Goal: Task Accomplishment & Management: Manage account settings

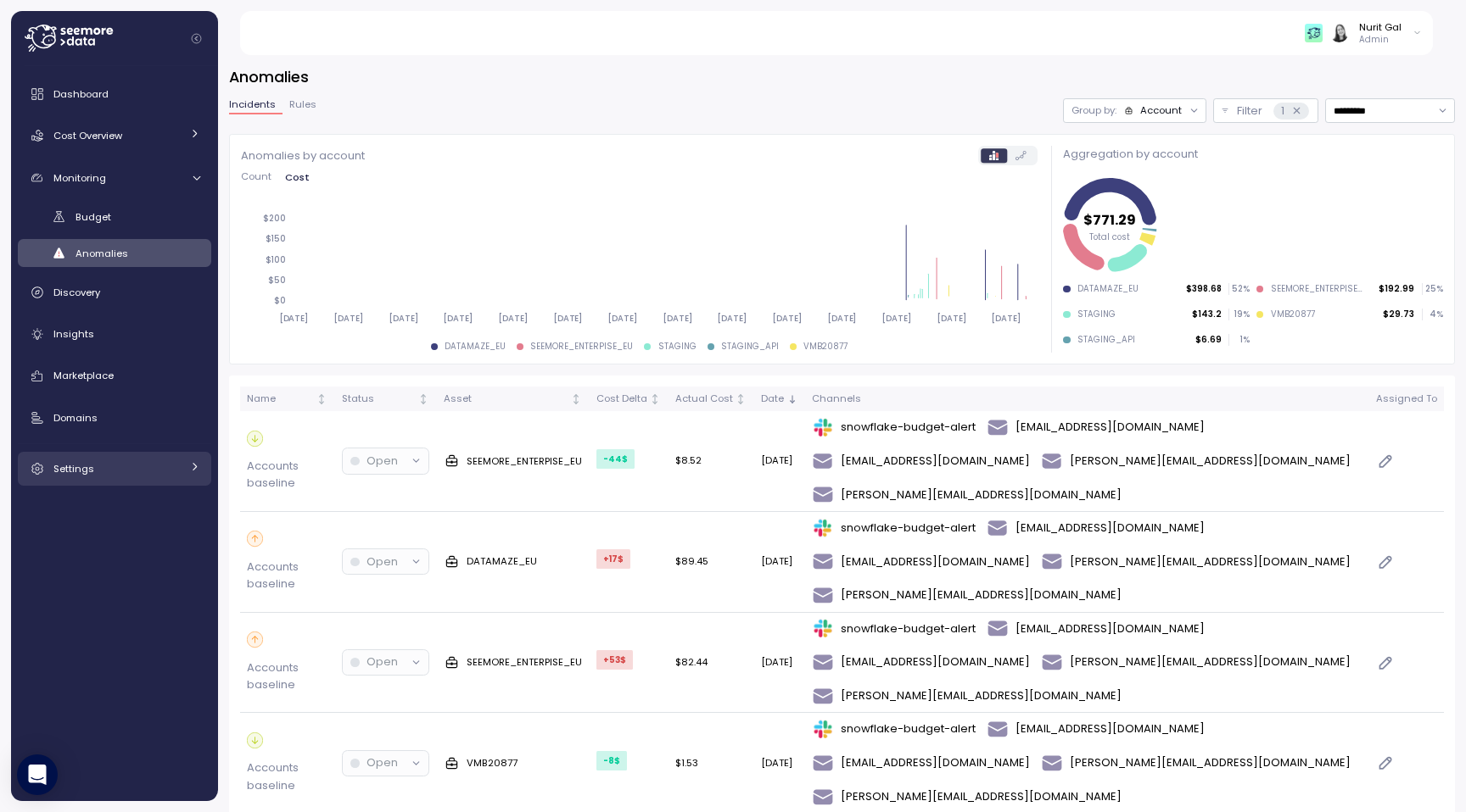
click at [89, 478] on link "Settings" at bounding box center [115, 468] width 193 height 34
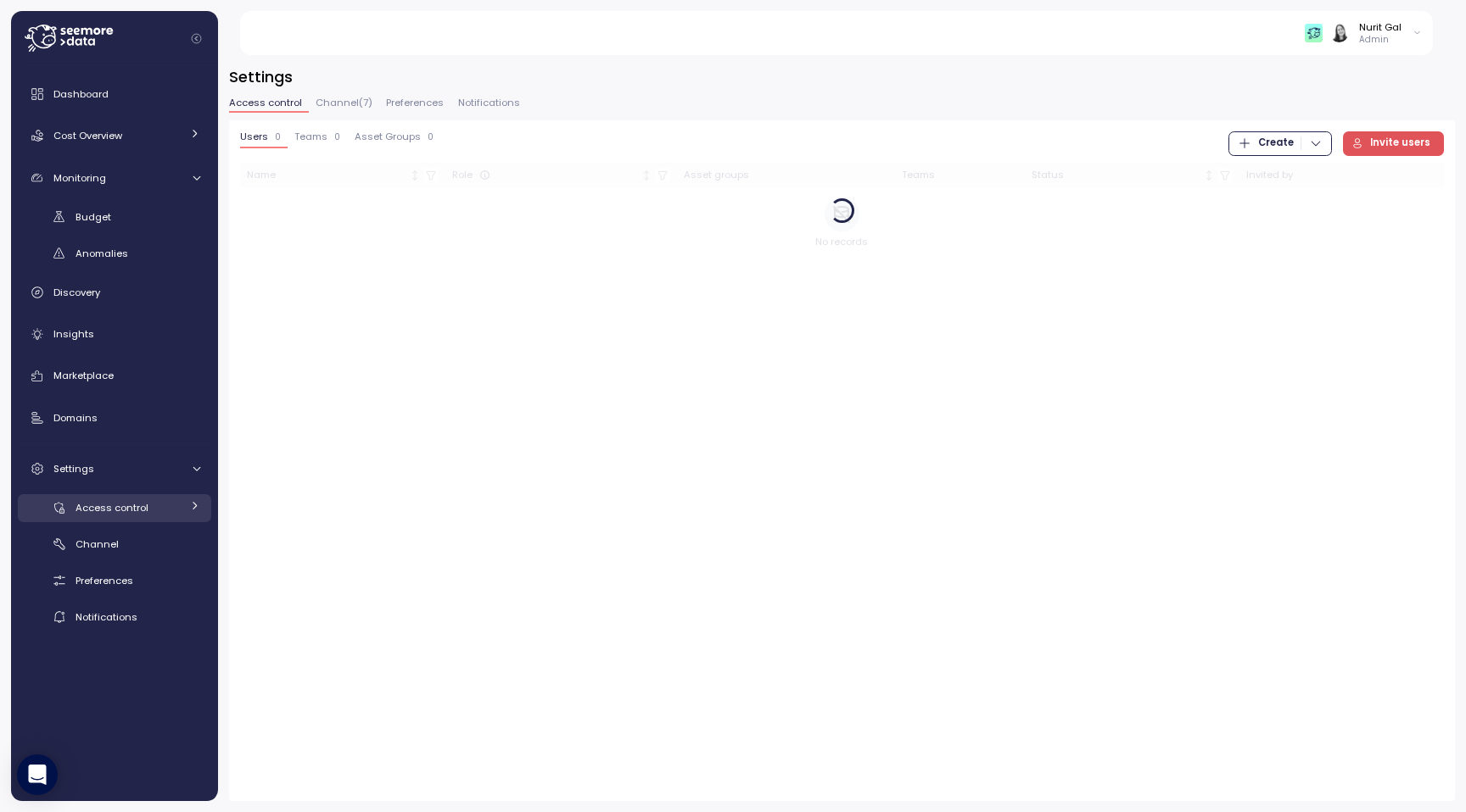
click at [110, 513] on span "Access control" at bounding box center [112, 507] width 73 height 14
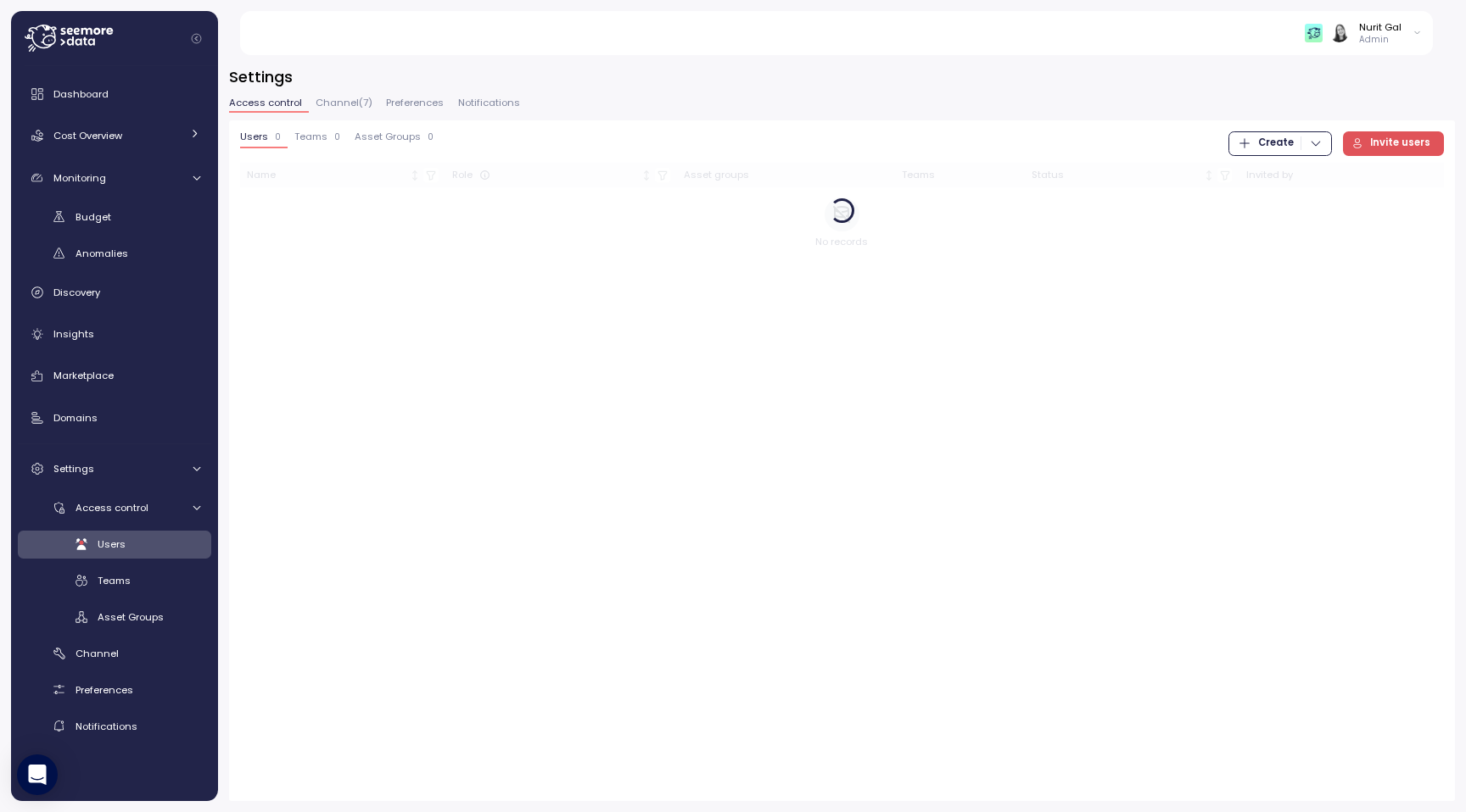
click at [113, 538] on span "Users" at bounding box center [111, 544] width 28 height 14
click at [1408, 151] on span "Invite users" at bounding box center [1400, 143] width 60 height 23
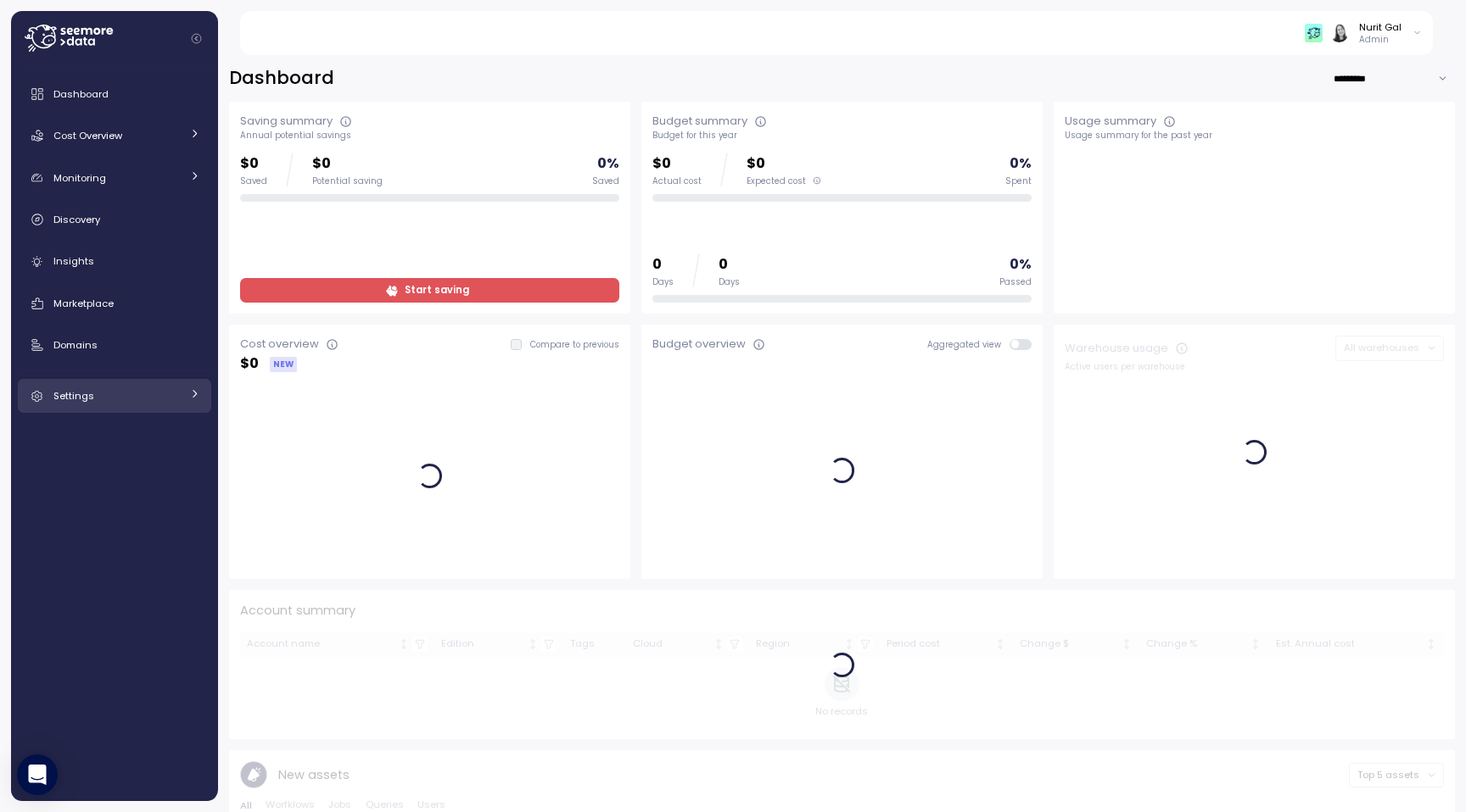
click at [142, 397] on div "Settings" at bounding box center [117, 396] width 127 height 17
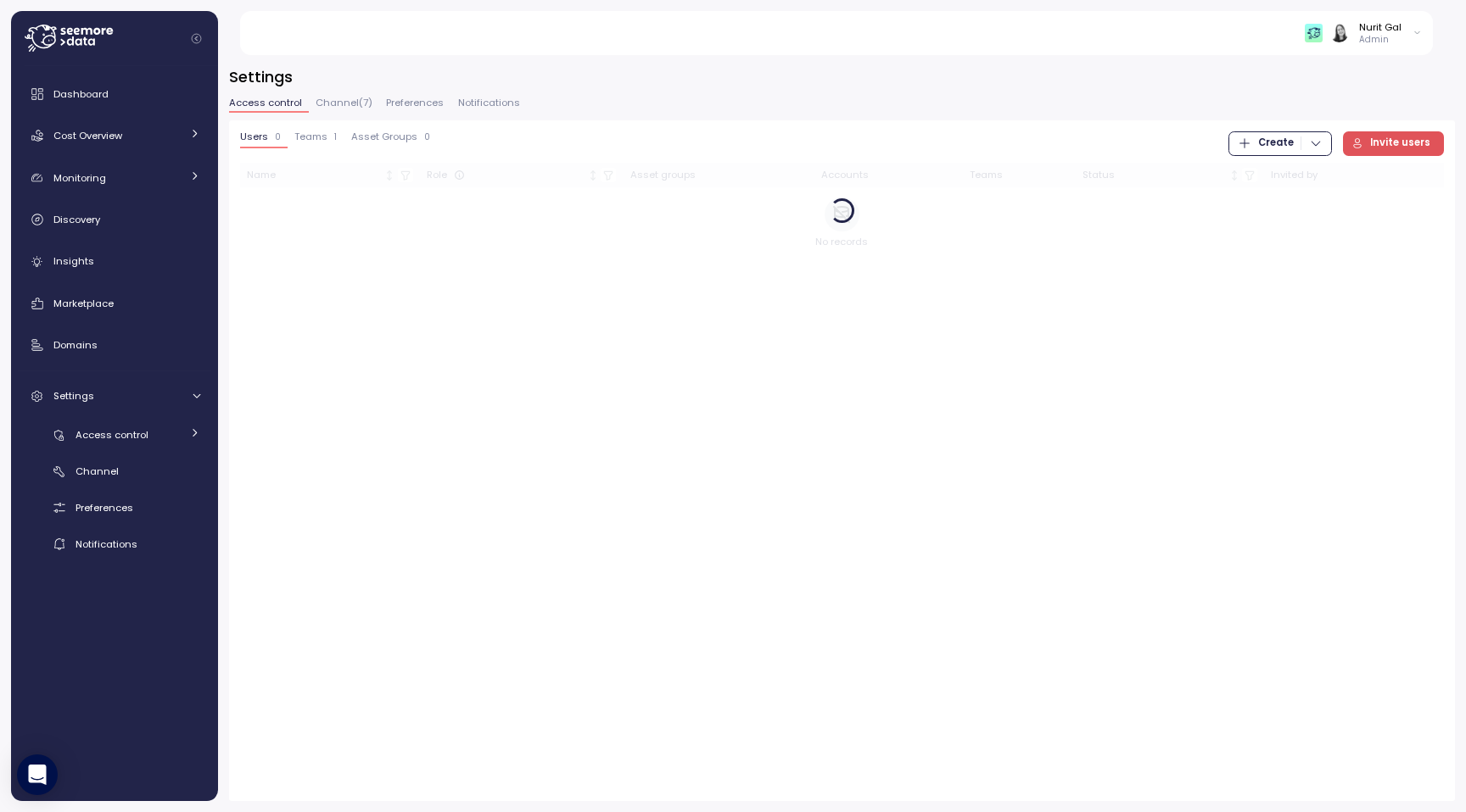
click at [1377, 153] on span "Invite users" at bounding box center [1400, 143] width 60 height 23
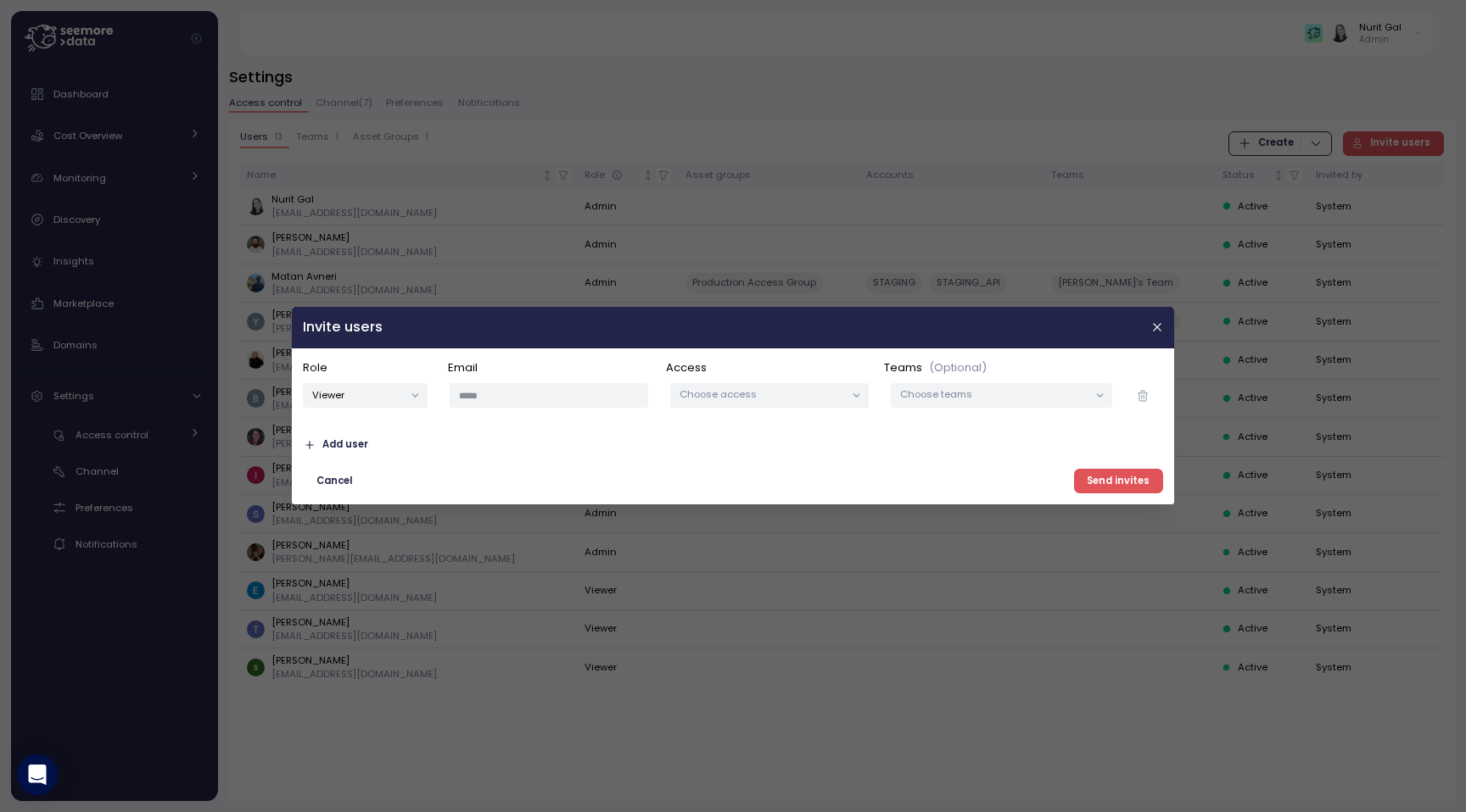
click at [1217, 323] on div at bounding box center [733, 406] width 1466 height 812
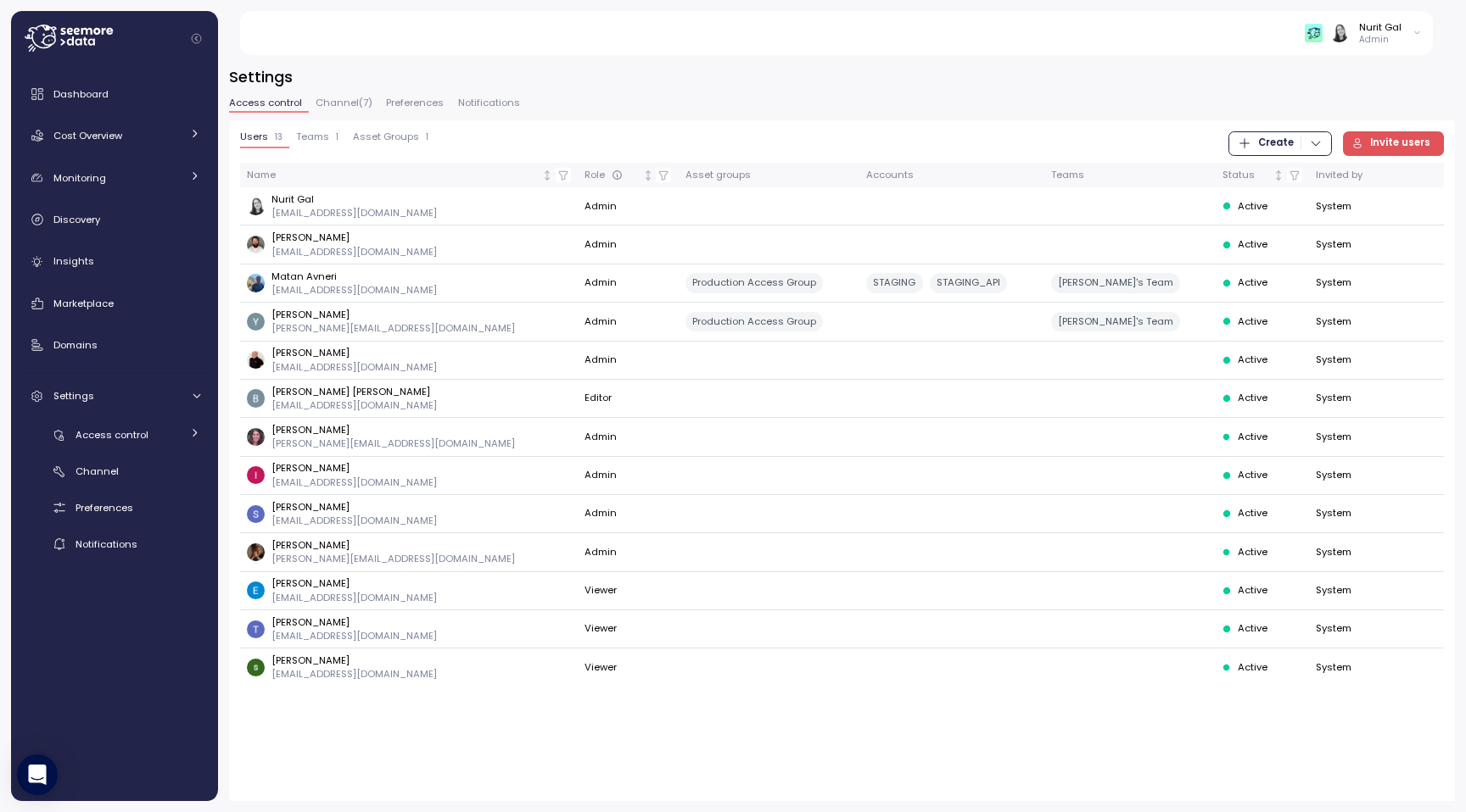
click at [1289, 140] on span "Create" at bounding box center [1275, 143] width 36 height 23
click at [1280, 186] on div "Team" at bounding box center [1298, 178] width 60 height 15
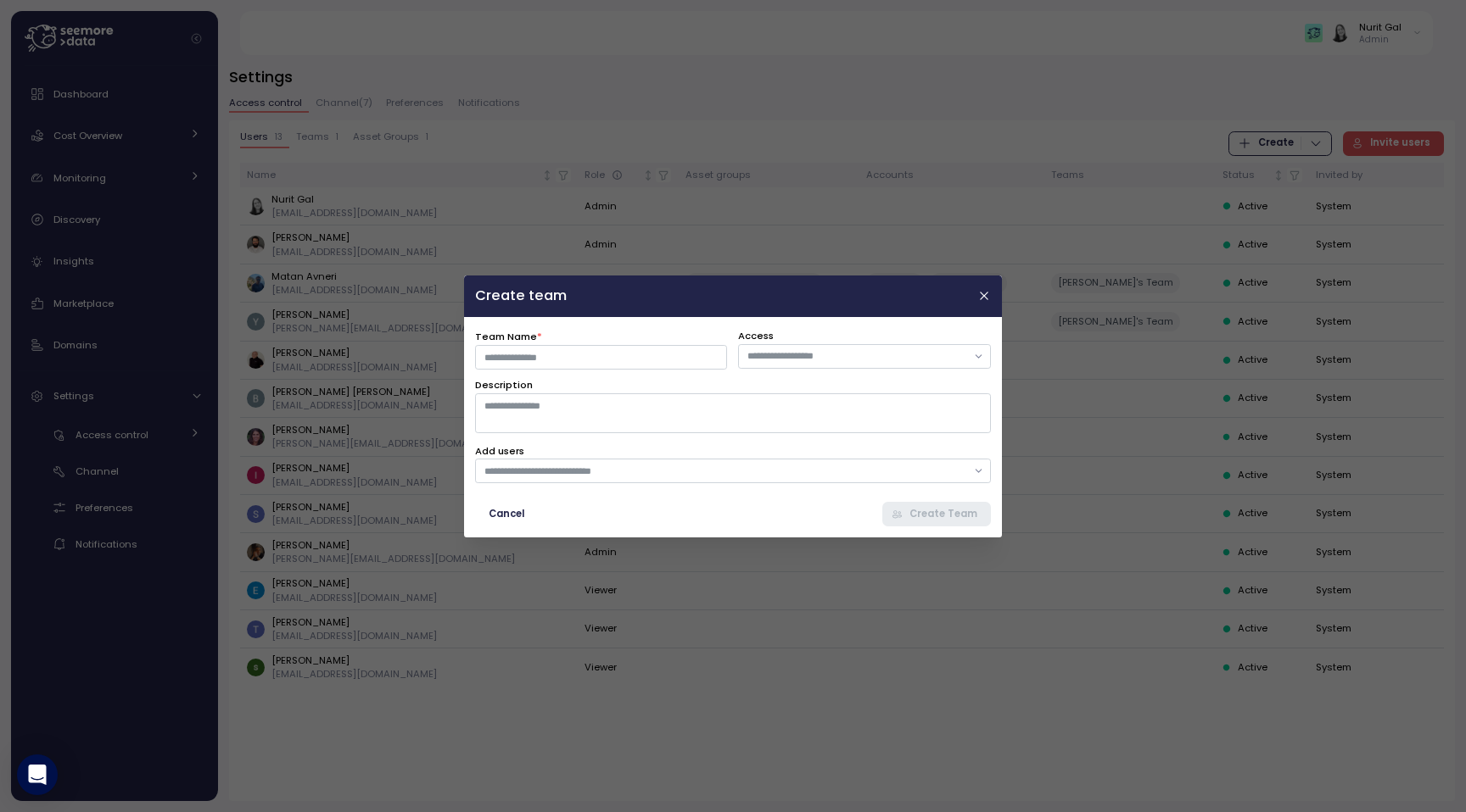
click at [1135, 315] on div at bounding box center [733, 406] width 1466 height 812
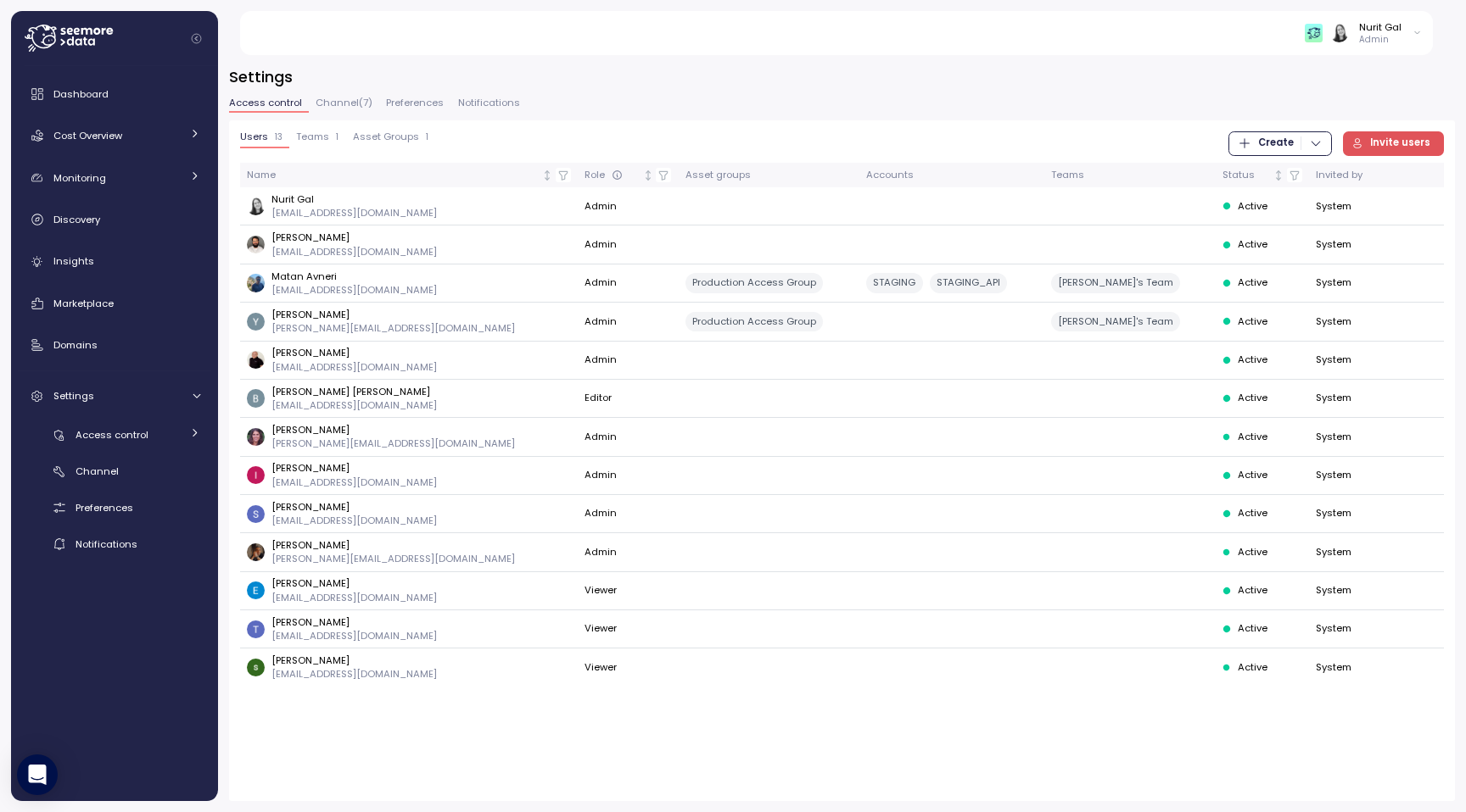
click at [1410, 151] on span "Invite users" at bounding box center [1400, 143] width 60 height 23
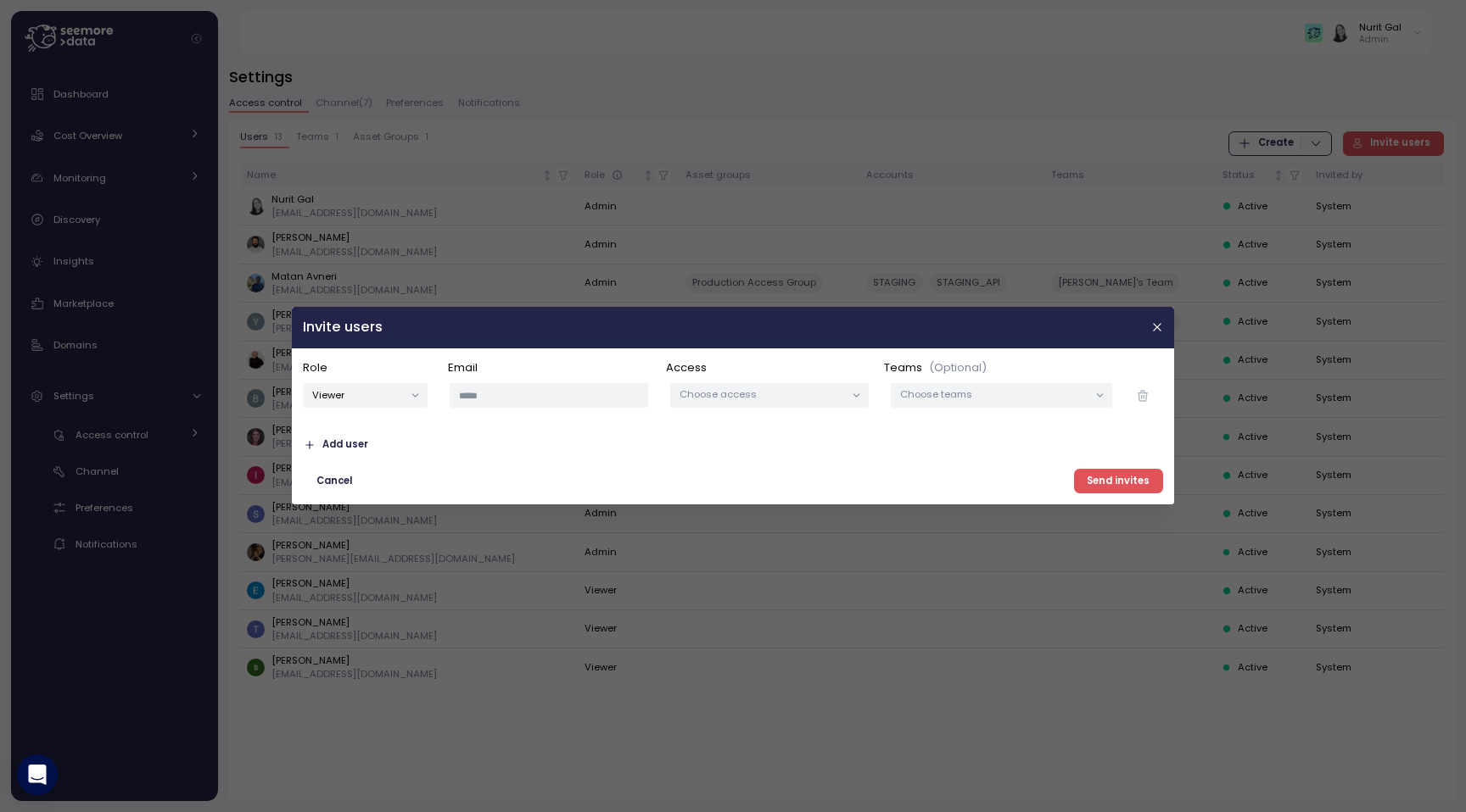
click at [358, 443] on span "Add user" at bounding box center [345, 445] width 46 height 23
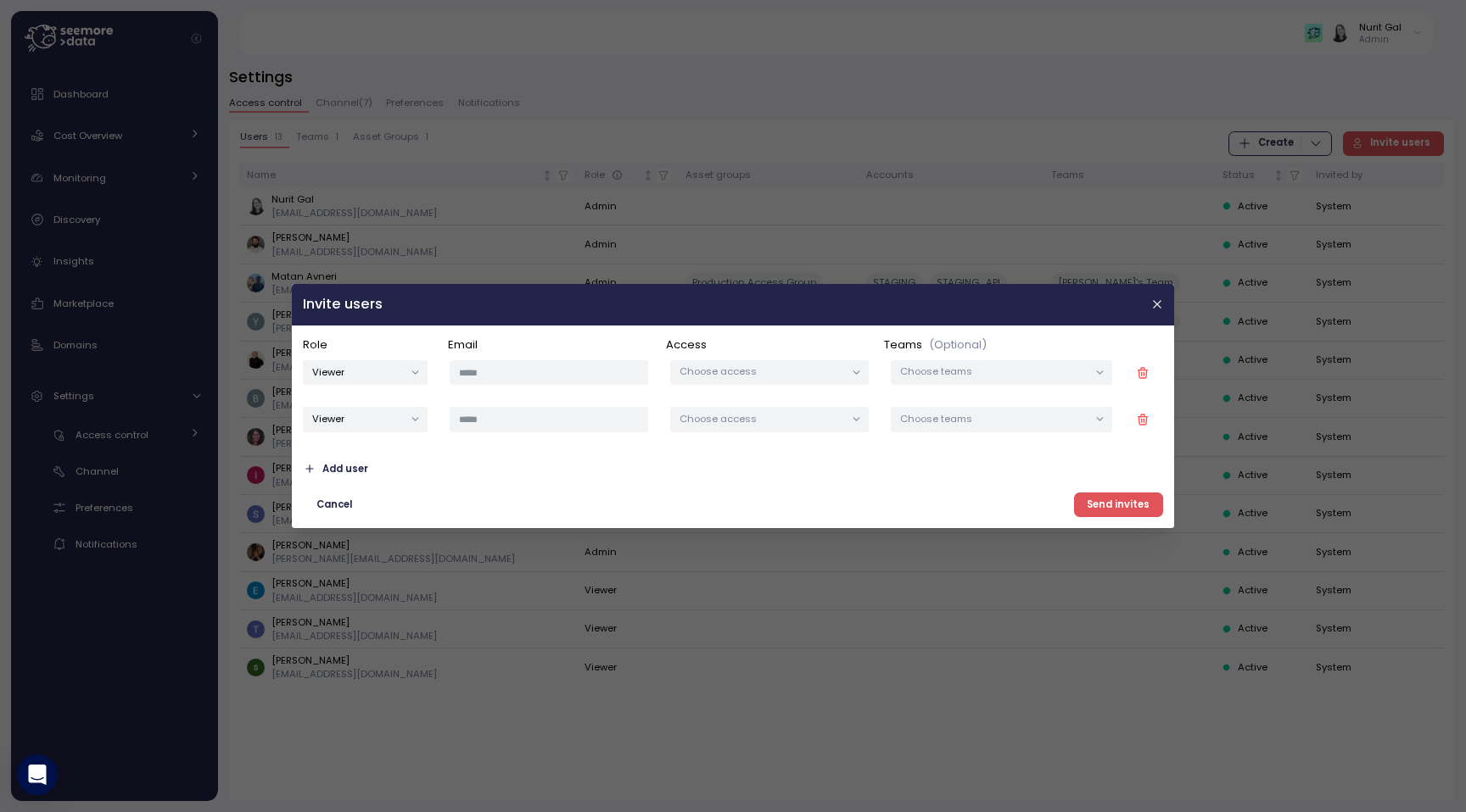
click at [733, 629] on div at bounding box center [733, 406] width 1466 height 812
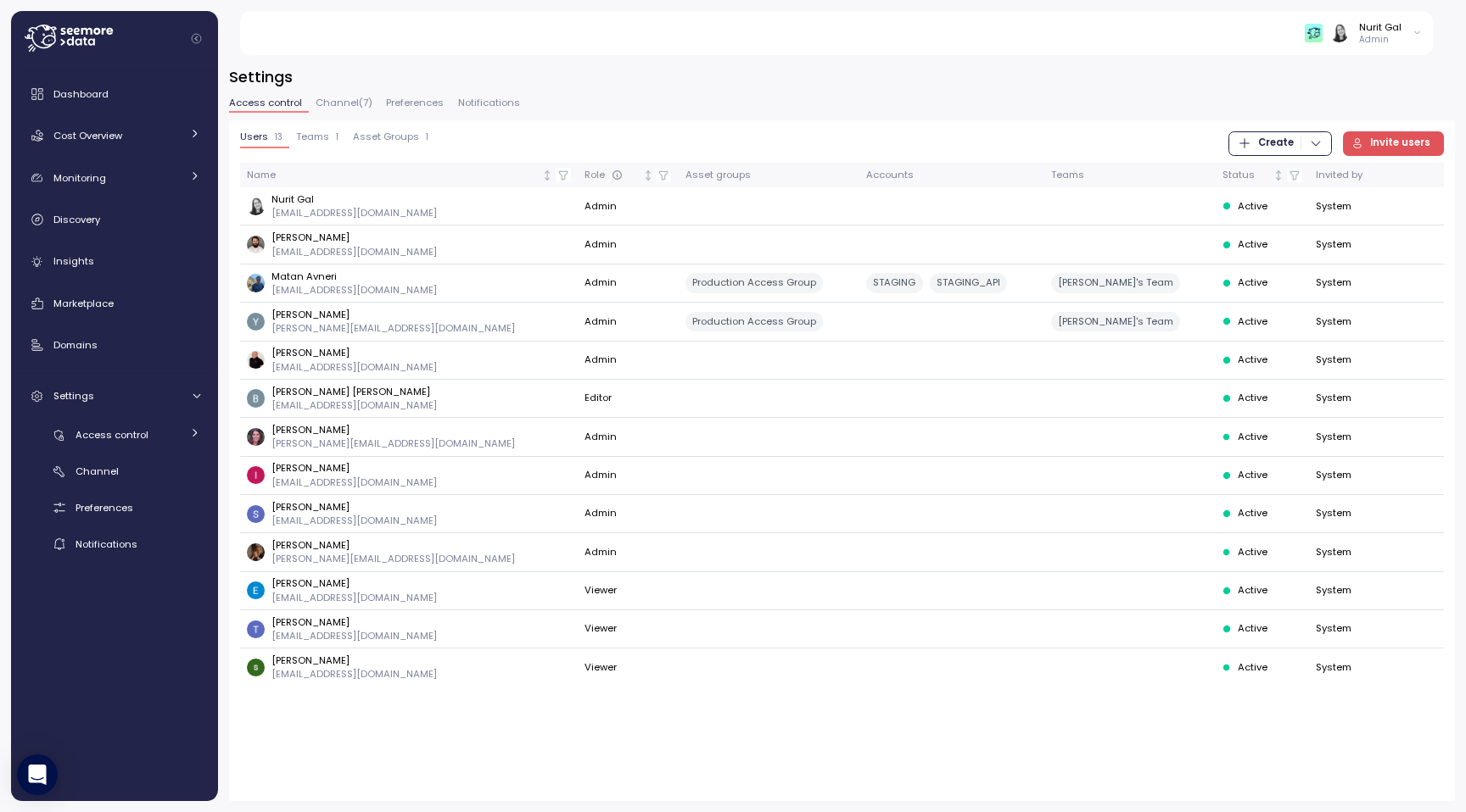
click at [1417, 142] on span "Invite users" at bounding box center [1400, 143] width 60 height 23
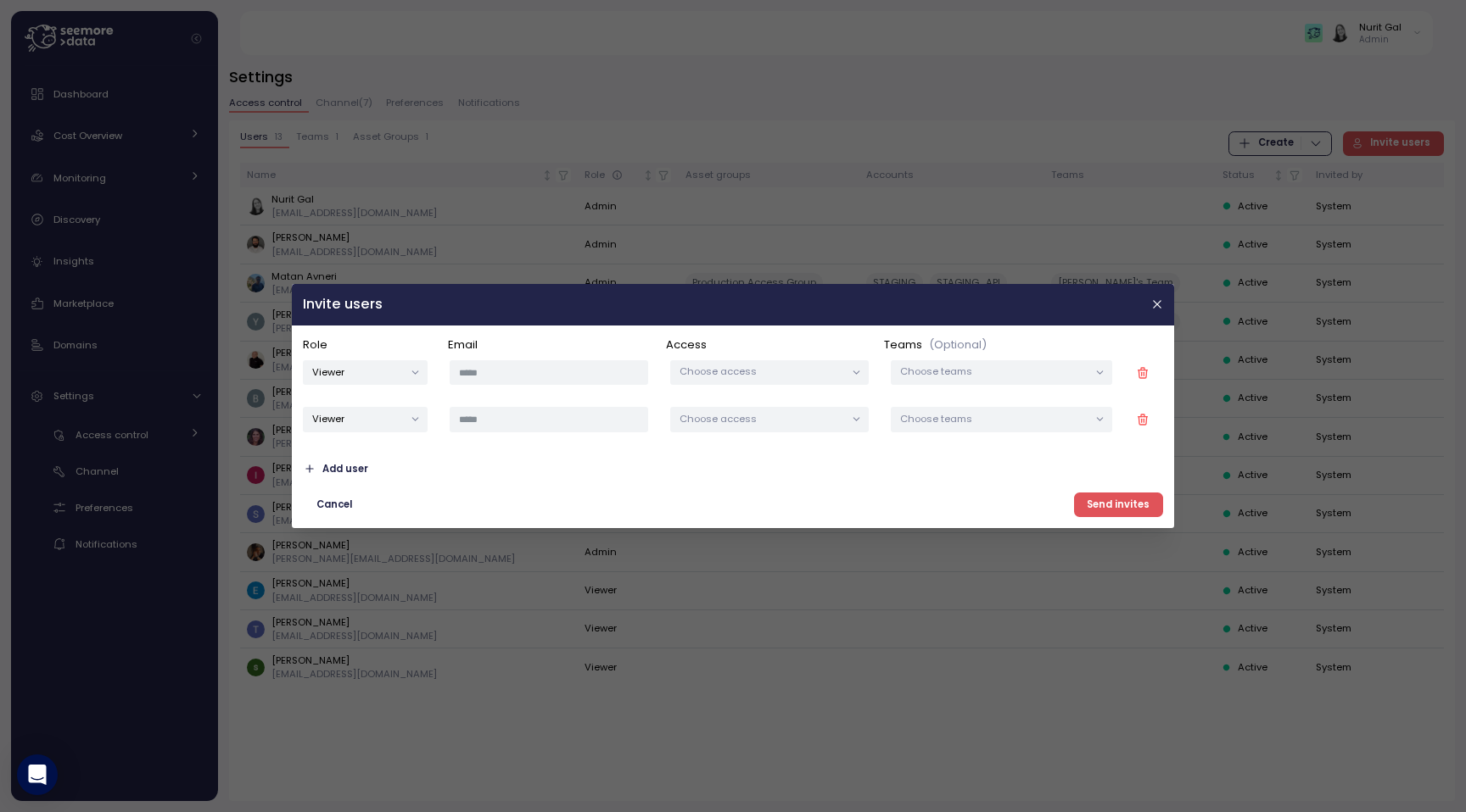
click at [865, 370] on div at bounding box center [857, 373] width 24 height 24
click at [860, 370] on icon at bounding box center [856, 372] width 11 height 11
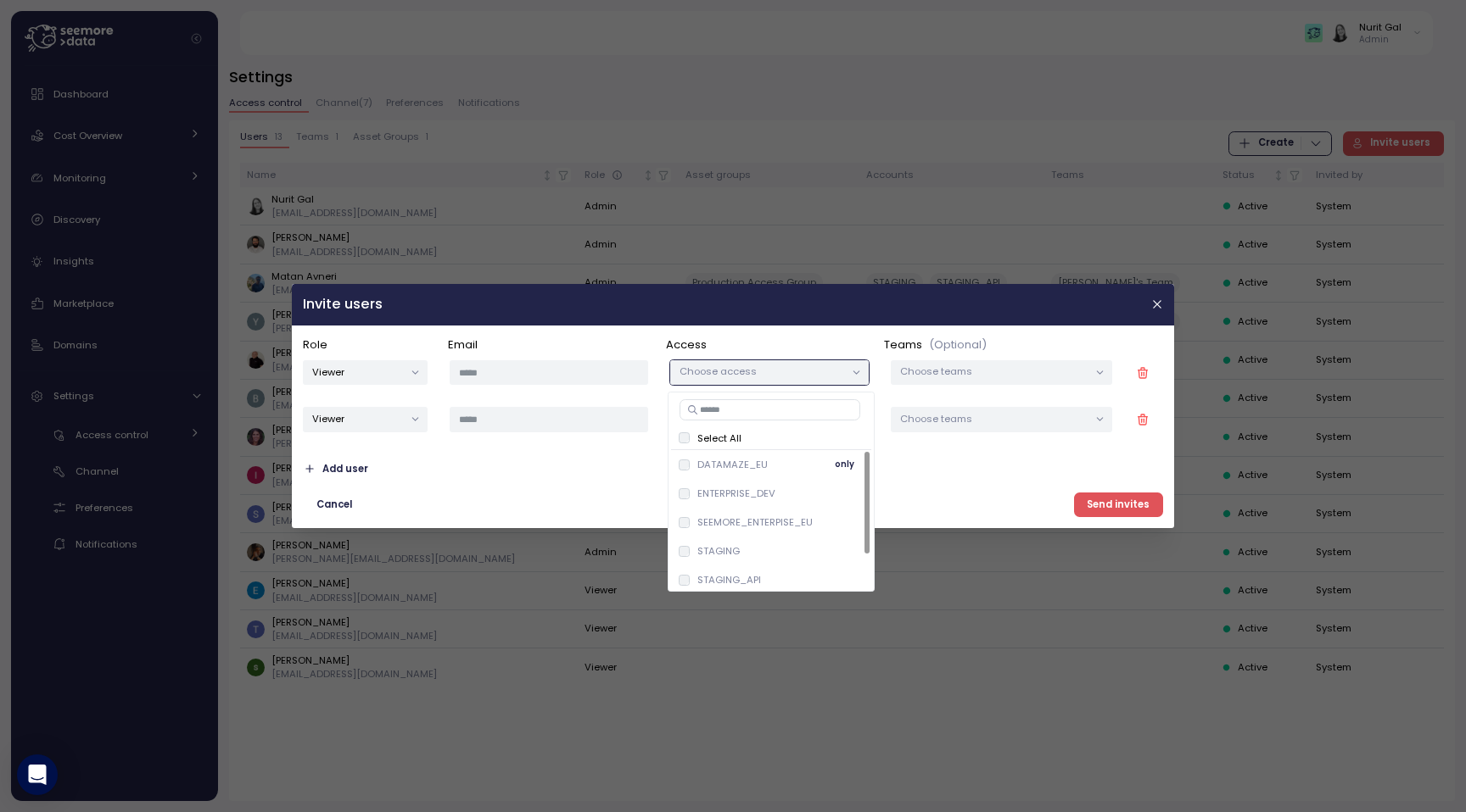
click at [742, 476] on div "DATAMAZE_EU only" at bounding box center [771, 465] width 200 height 29
click at [730, 489] on p "ENTERPRISE_DEV" at bounding box center [737, 493] width 78 height 14
click at [730, 513] on div "SEEMORE_ENTERPISE_EU only" at bounding box center [771, 523] width 187 height 20
click at [730, 546] on p "STAGING" at bounding box center [718, 551] width 43 height 14
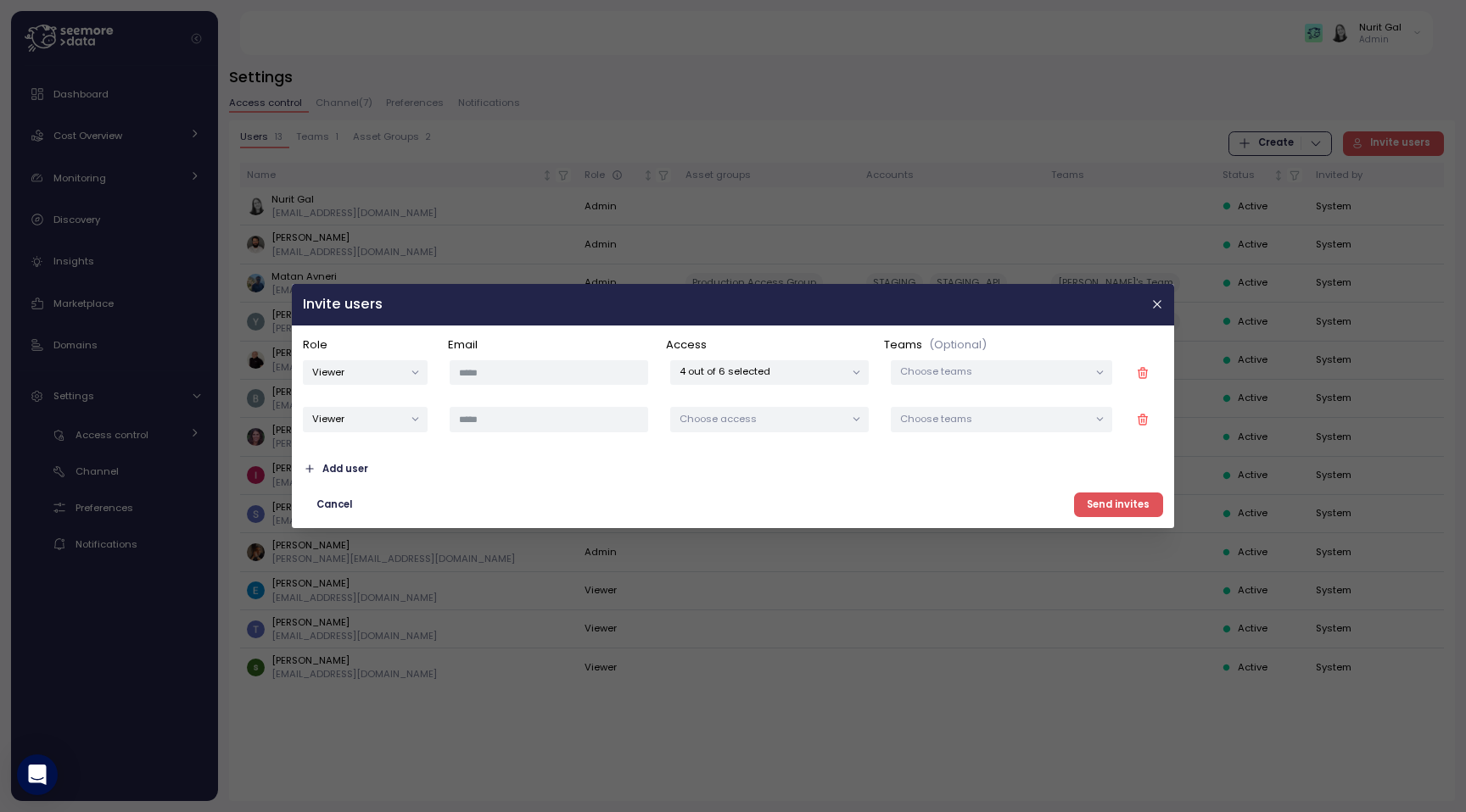
click at [758, 192] on div at bounding box center [733, 406] width 1466 height 812
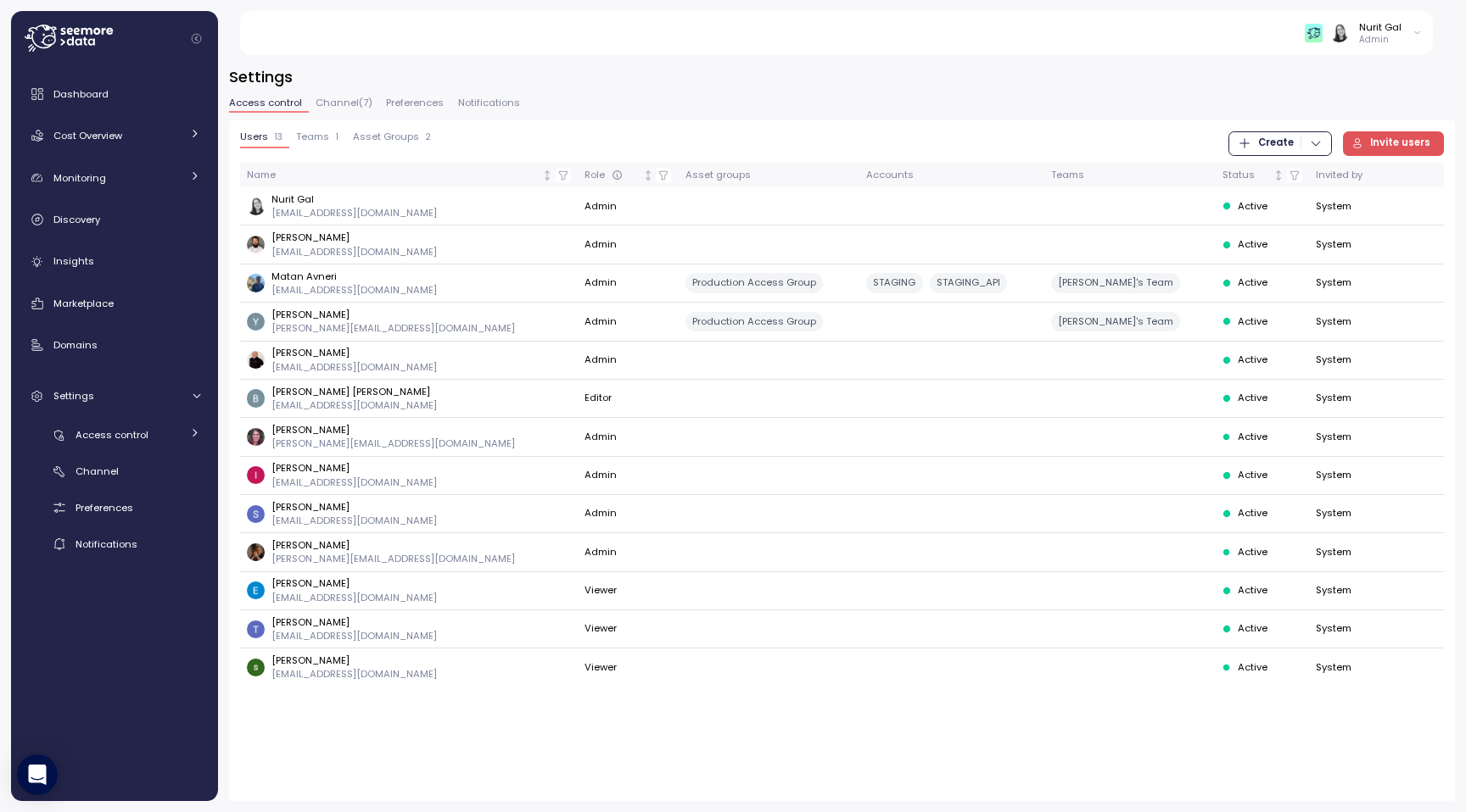
click at [1389, 146] on span "Invite users" at bounding box center [1400, 143] width 60 height 23
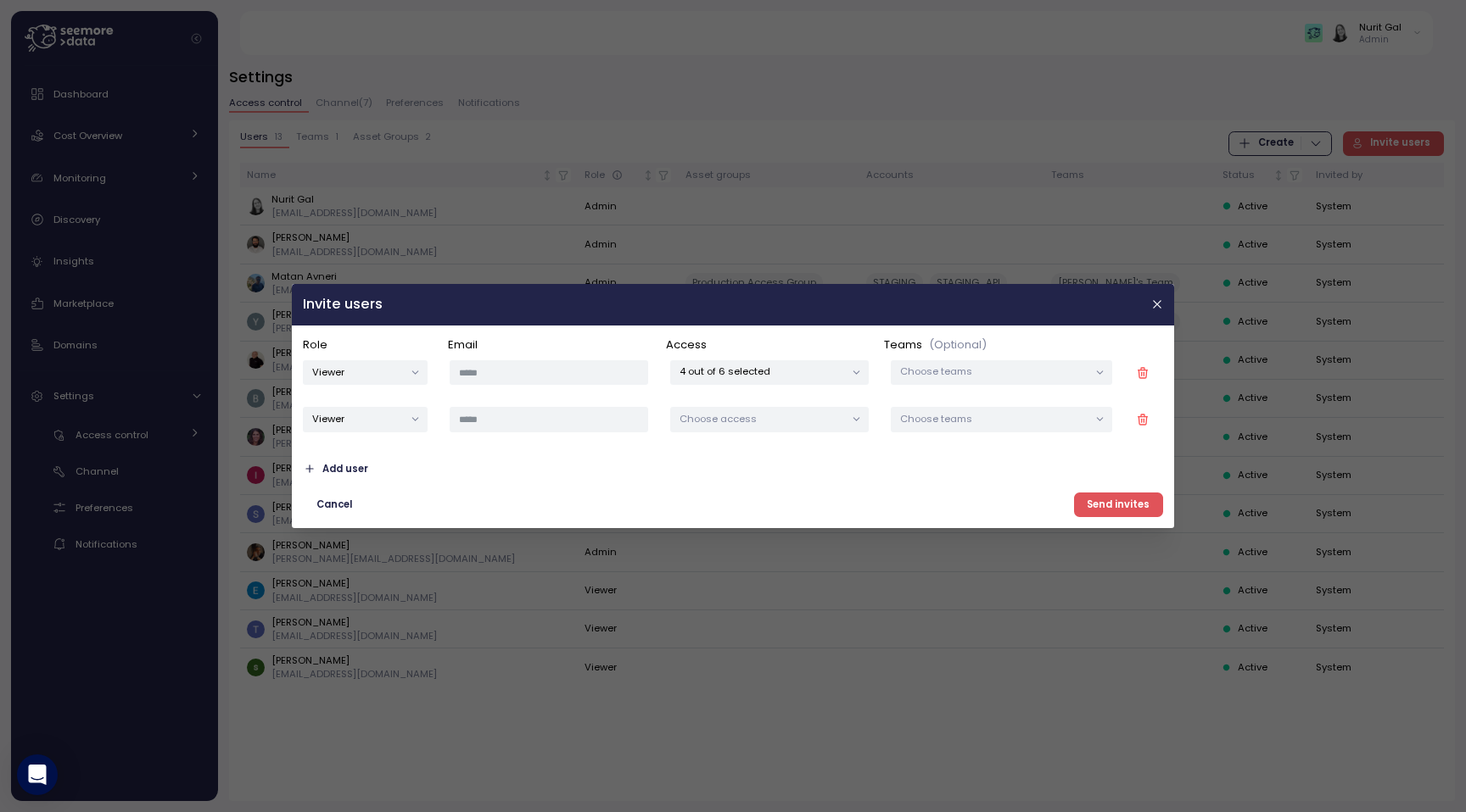
click at [1150, 58] on div at bounding box center [733, 406] width 1466 height 812
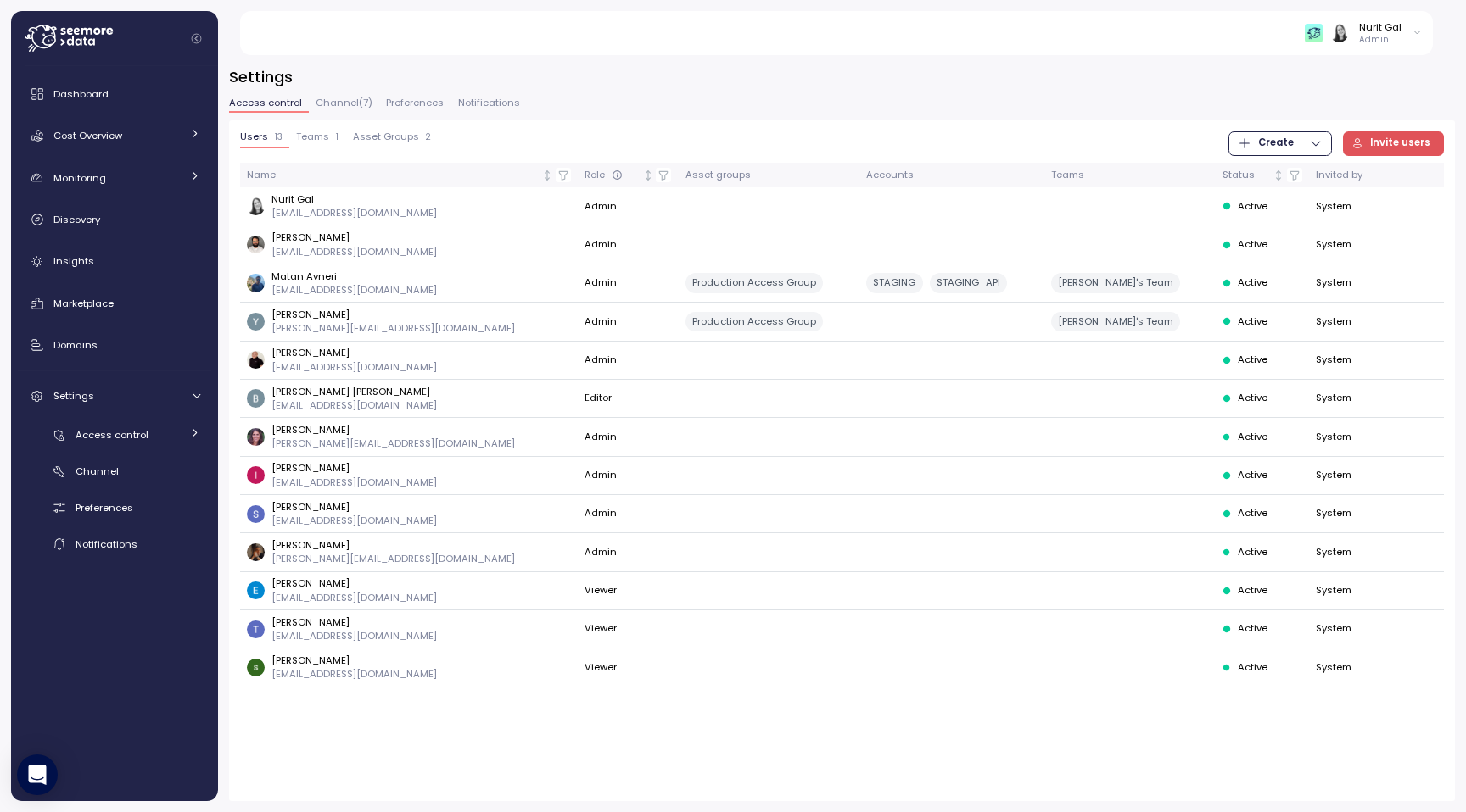
click at [242, 135] on span "Users" at bounding box center [254, 137] width 28 height 9
click at [688, 91] on div "Settings Access control Channel ( 7 ) Preferences Notifications Users 13 Teams …" at bounding box center [841, 434] width 1226 height 736
click at [320, 144] on button "Teams 1" at bounding box center [317, 139] width 56 height 17
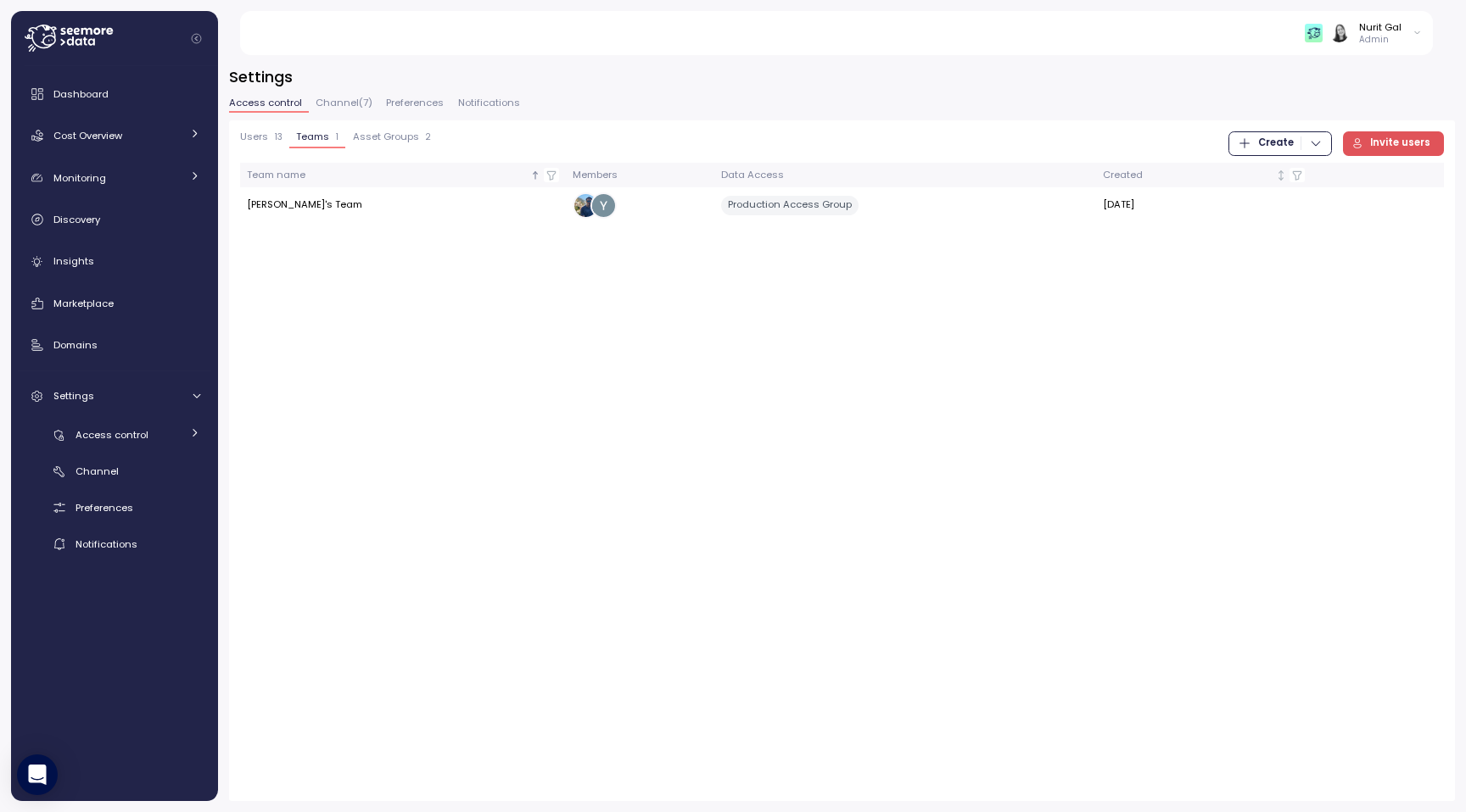
click at [373, 142] on span "Asset Groups" at bounding box center [385, 137] width 66 height 9
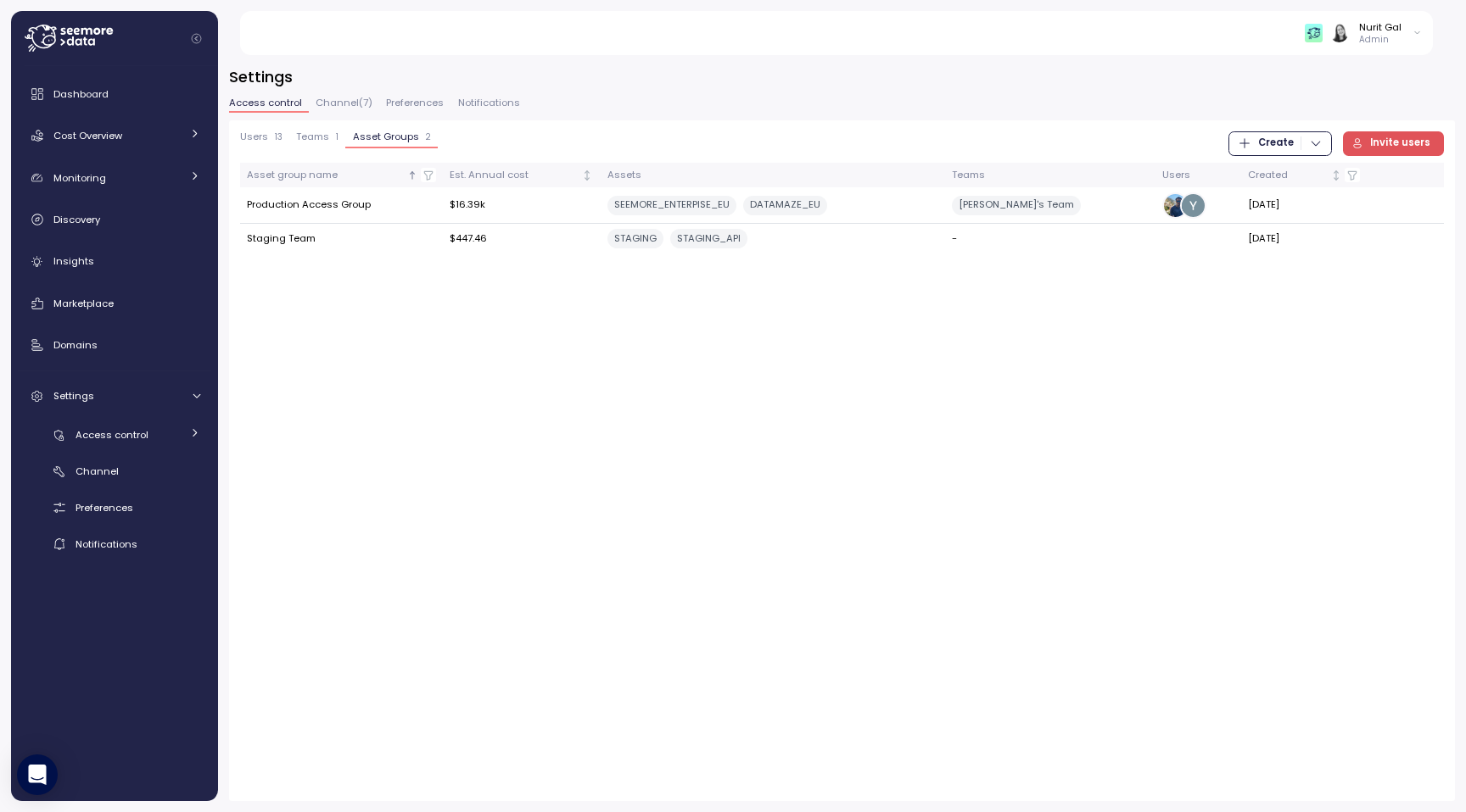
click at [1269, 155] on span "Create" at bounding box center [1275, 143] width 36 height 23
click at [1272, 196] on div "Asset Group" at bounding box center [1298, 202] width 60 height 15
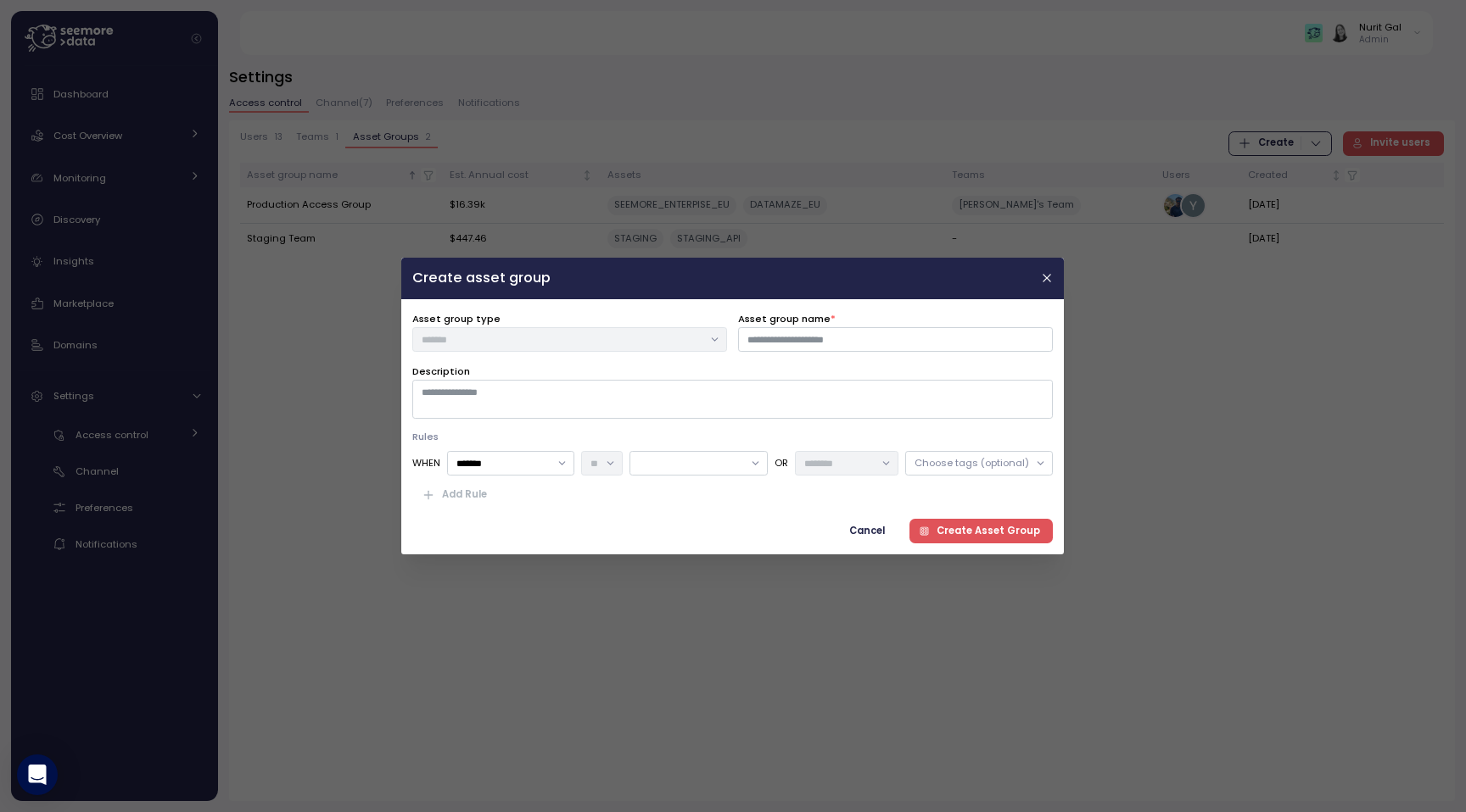
click at [950, 173] on div at bounding box center [733, 406] width 1466 height 812
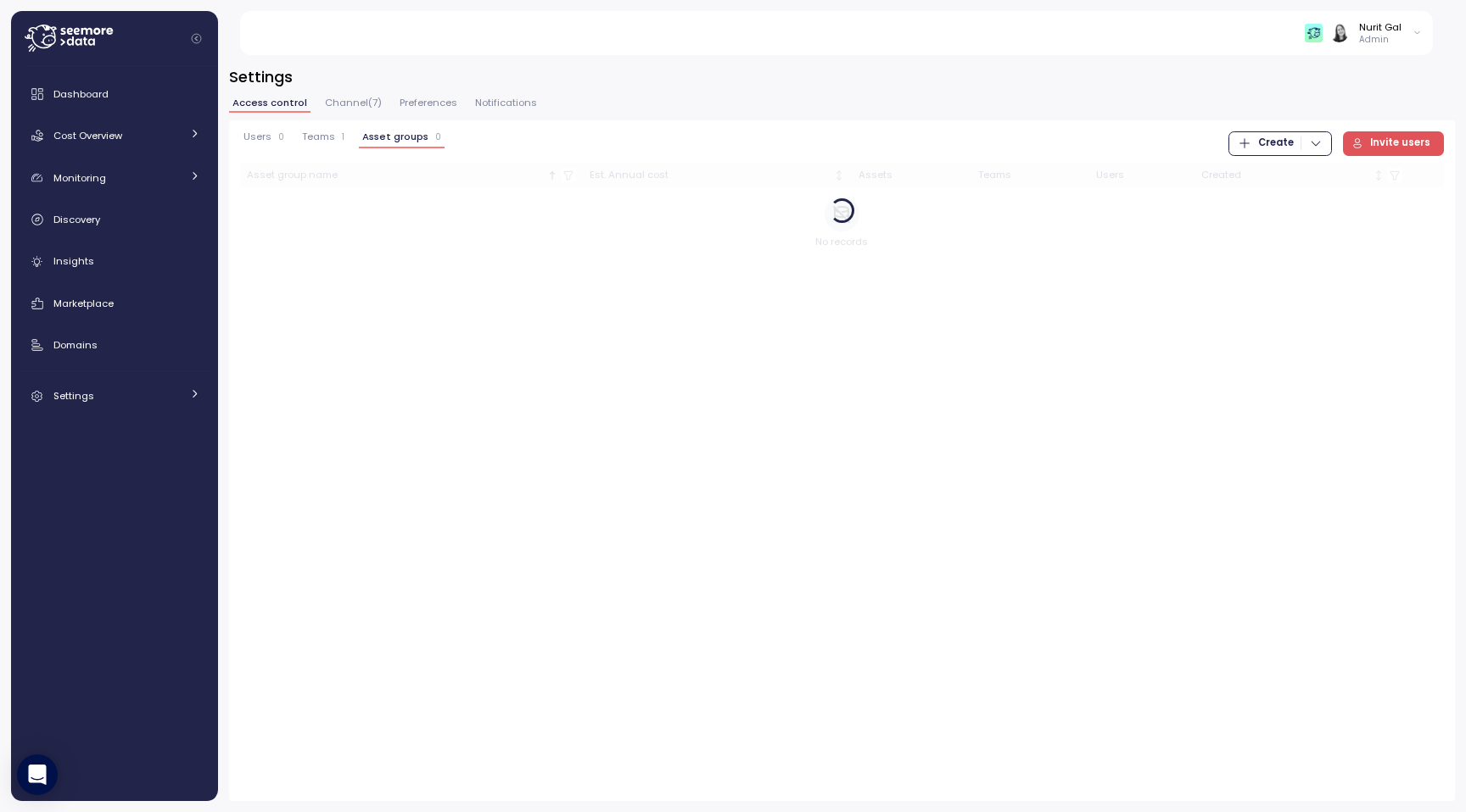
click at [1280, 141] on span "Create" at bounding box center [1275, 143] width 36 height 23
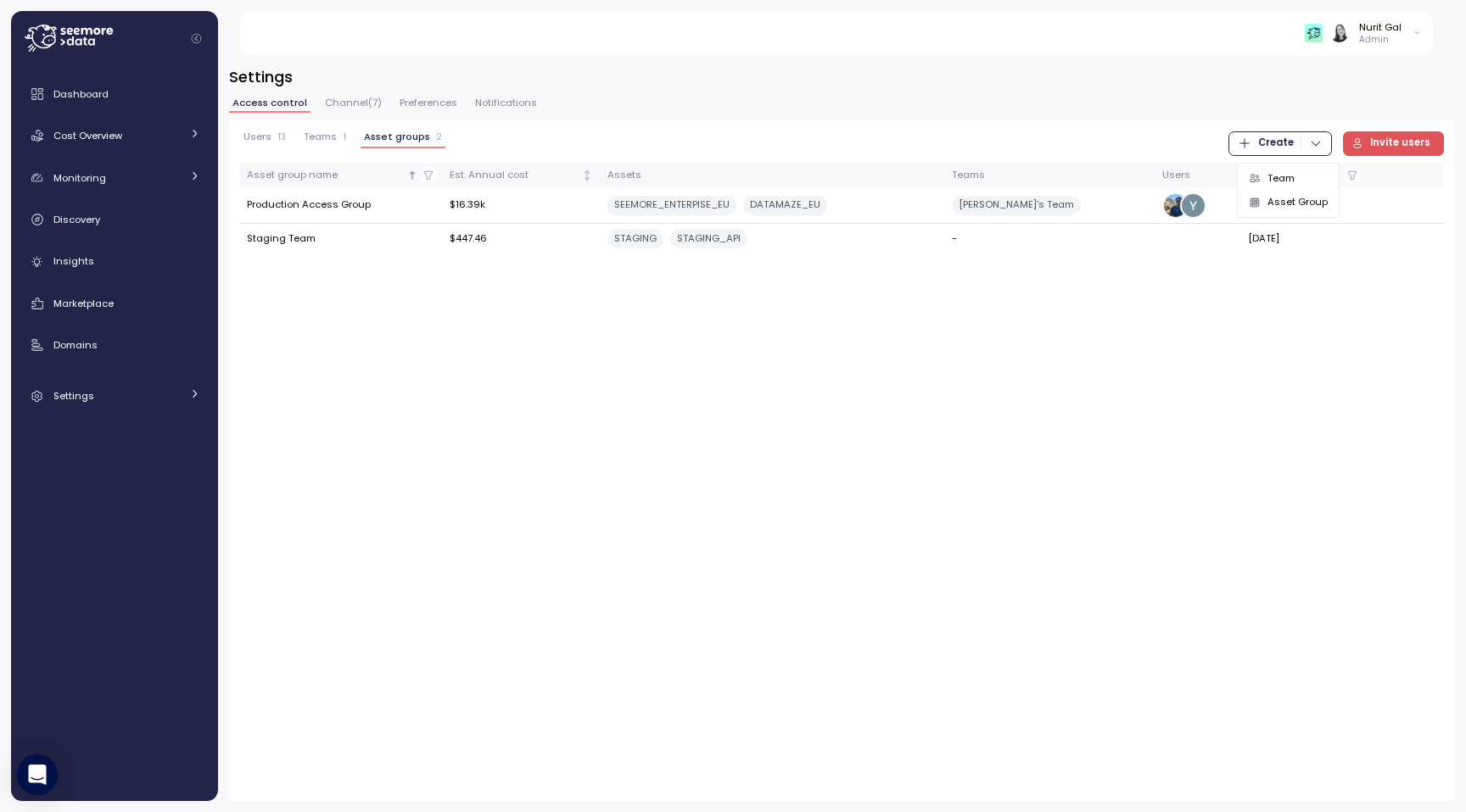
click at [1278, 172] on div "Team" at bounding box center [1298, 178] width 60 height 15
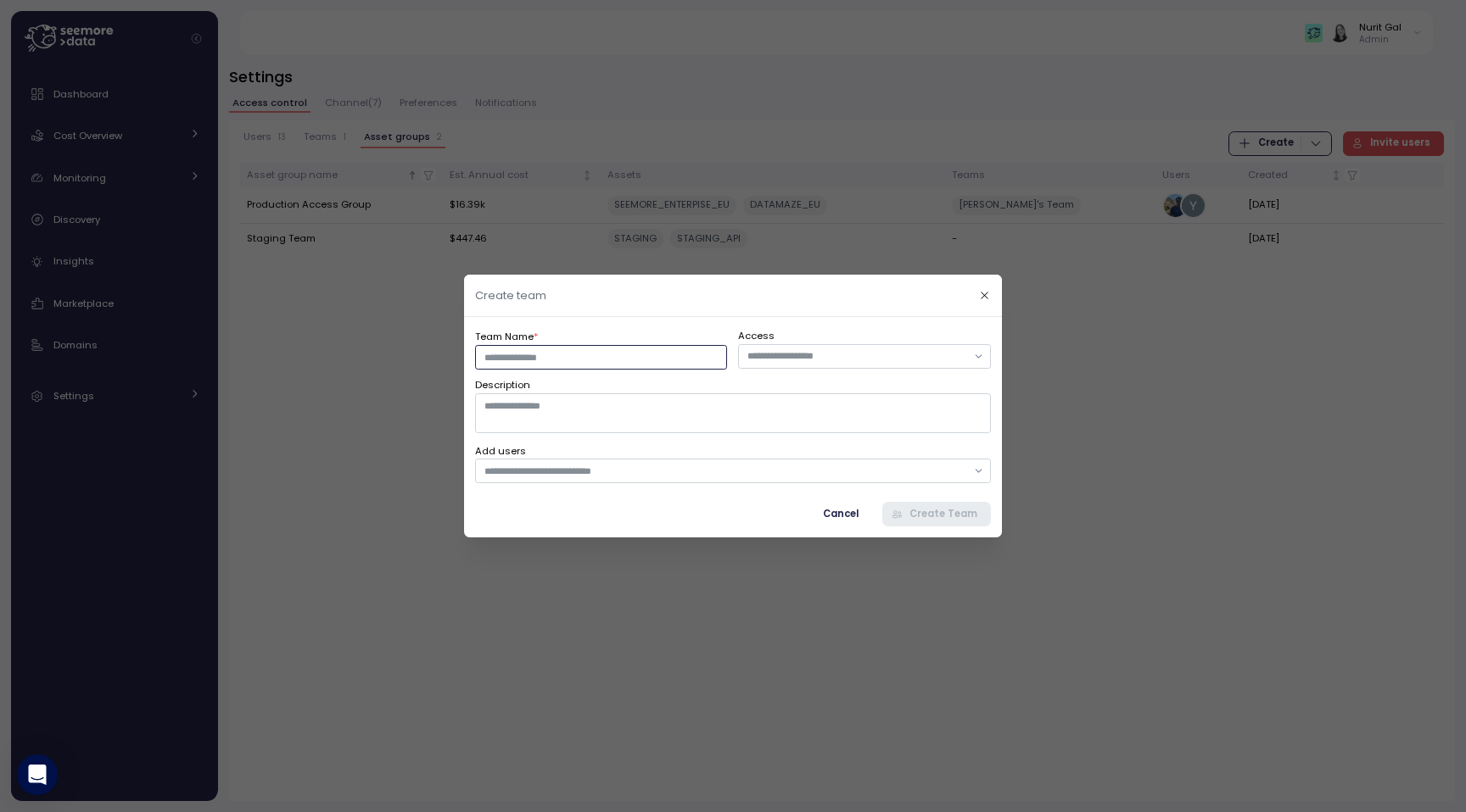
click at [656, 365] on input "Team Name *" at bounding box center [601, 357] width 252 height 25
type input "*********"
click at [819, 335] on label "Access" at bounding box center [864, 336] width 252 height 15
click at [815, 345] on div at bounding box center [864, 356] width 252 height 25
click at [790, 391] on div "Production Access Group" at bounding box center [874, 391] width 213 height 15
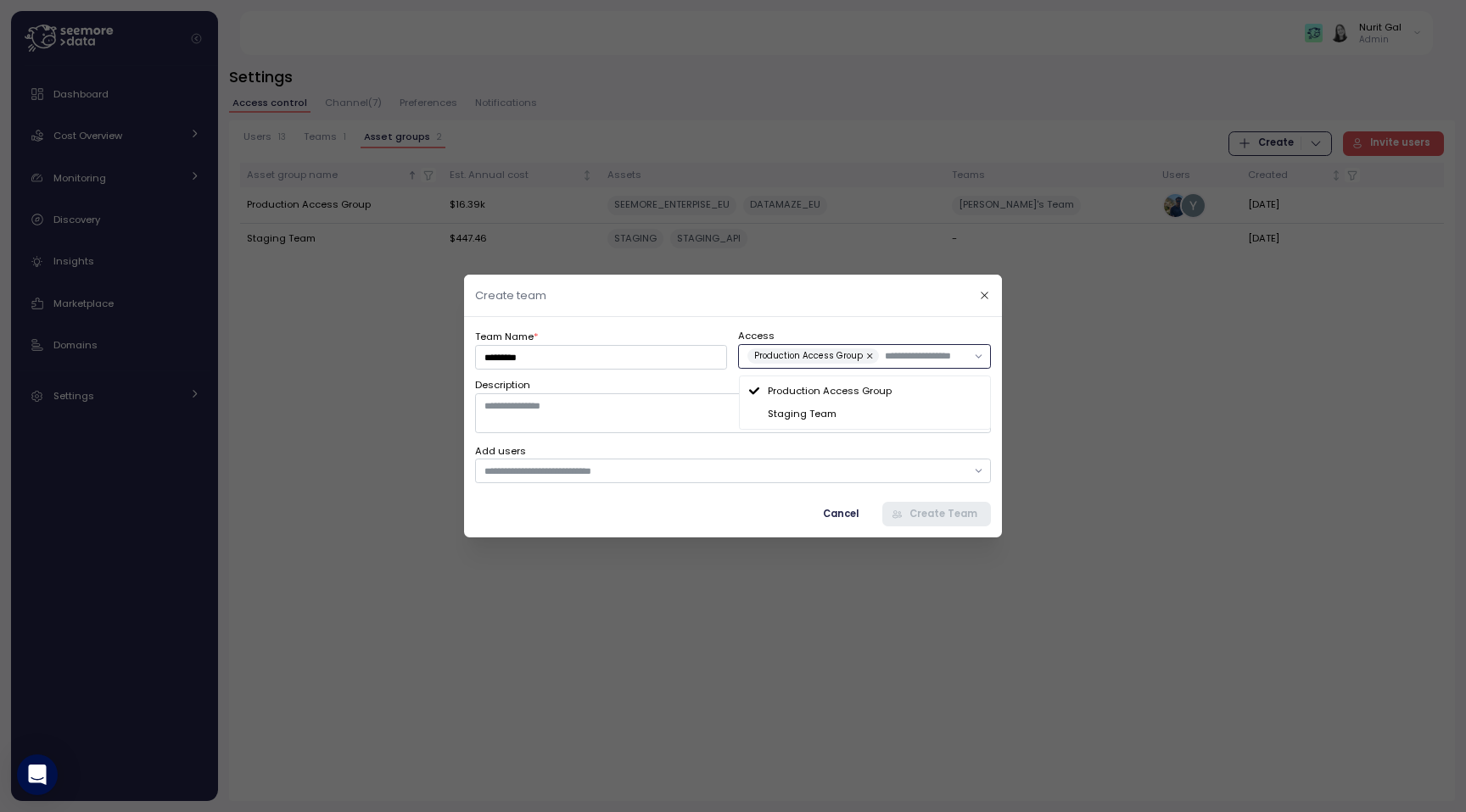
click at [790, 391] on div "Production Access Group" at bounding box center [874, 391] width 213 height 15
click at [757, 407] on div "Staging Team" at bounding box center [864, 414] width 231 height 15
click at [756, 417] on icon at bounding box center [753, 414] width 10 height 6
click at [756, 396] on div "Production Access Group" at bounding box center [864, 391] width 231 height 15
click at [756, 395] on div "Production Access Group" at bounding box center [864, 391] width 231 height 15
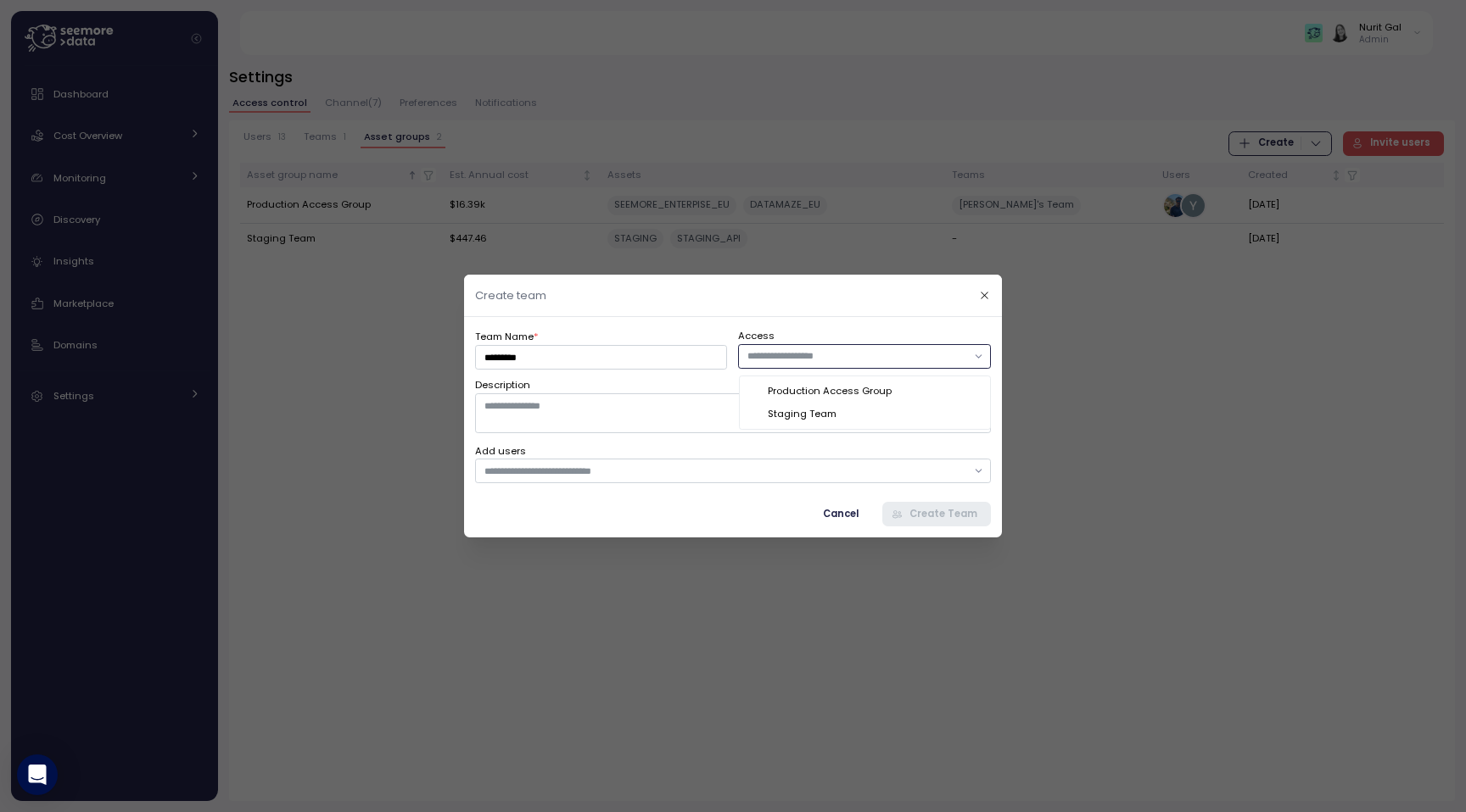
click at [780, 397] on div "Production Access Group" at bounding box center [874, 391] width 213 height 15
click at [779, 405] on div "Staging Team" at bounding box center [864, 413] width 245 height 23
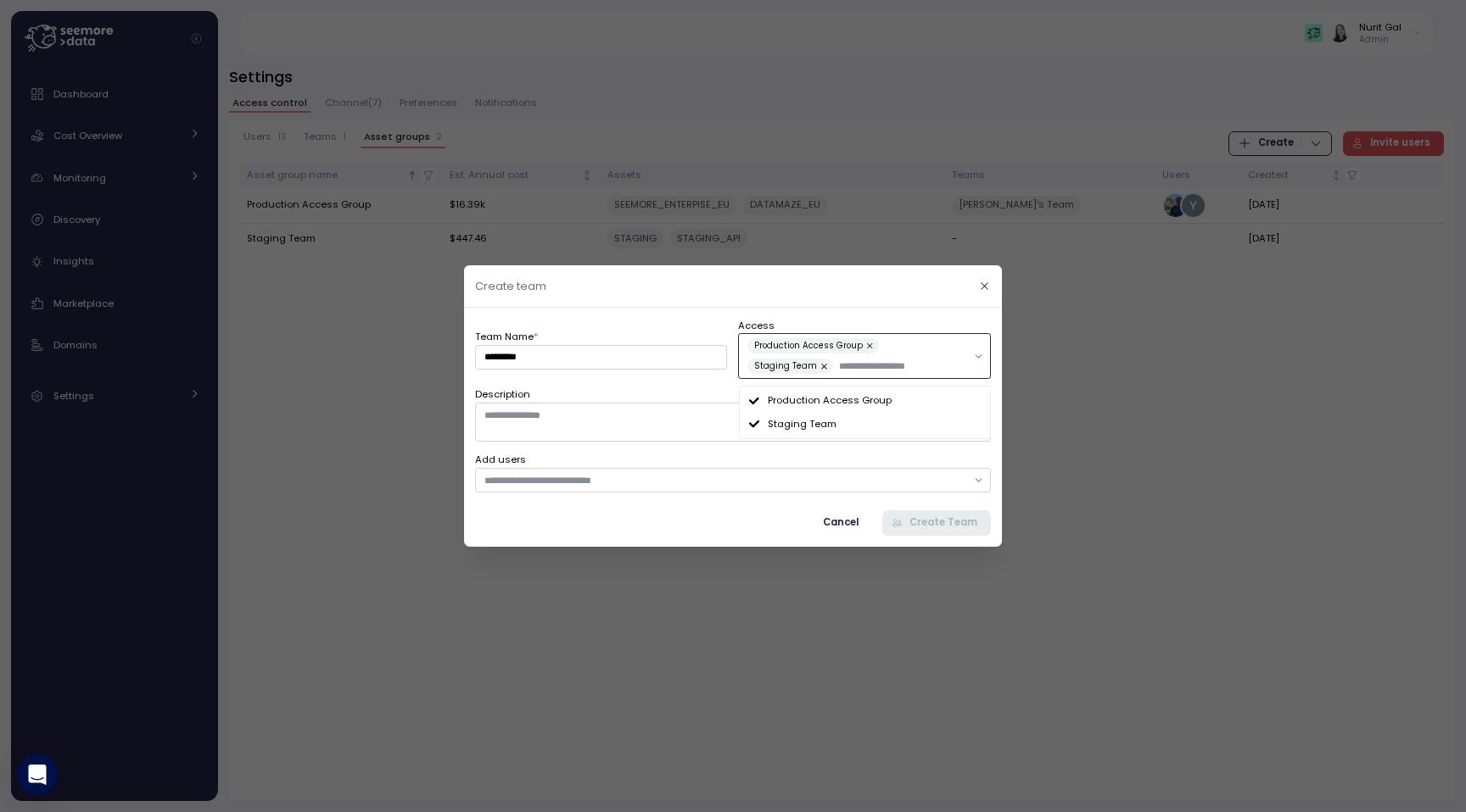
click at [783, 396] on div "Production Access Group" at bounding box center [874, 401] width 213 height 15
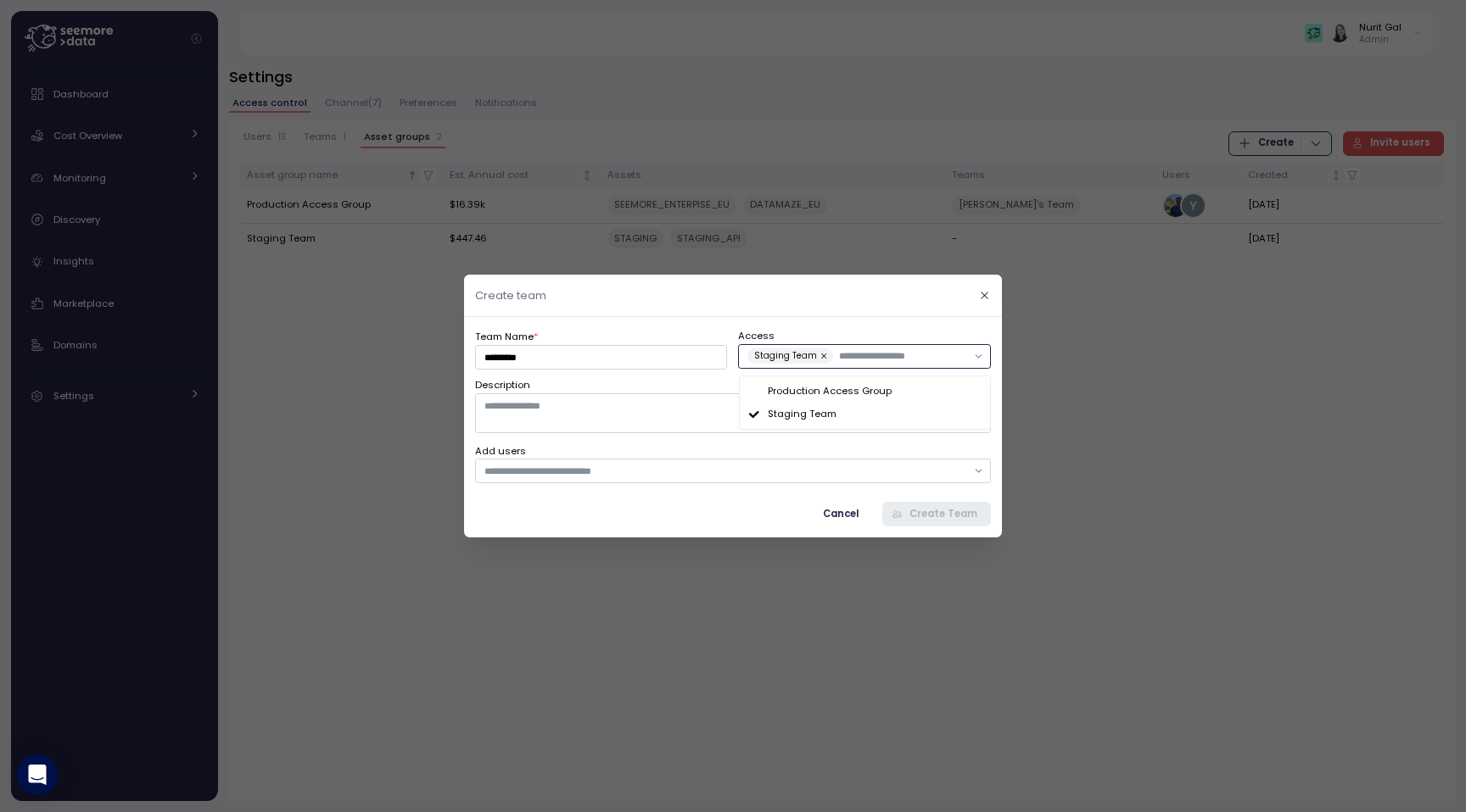
click at [783, 409] on div "Staging Team" at bounding box center [874, 414] width 213 height 15
click at [657, 419] on textarea "Description" at bounding box center [733, 412] width 515 height 39
click at [796, 352] on input "text" at bounding box center [857, 356] width 219 height 15
click at [837, 389] on div "Production Access Group" at bounding box center [874, 391] width 213 height 15
click at [683, 402] on textarea "Description" at bounding box center [733, 412] width 515 height 39
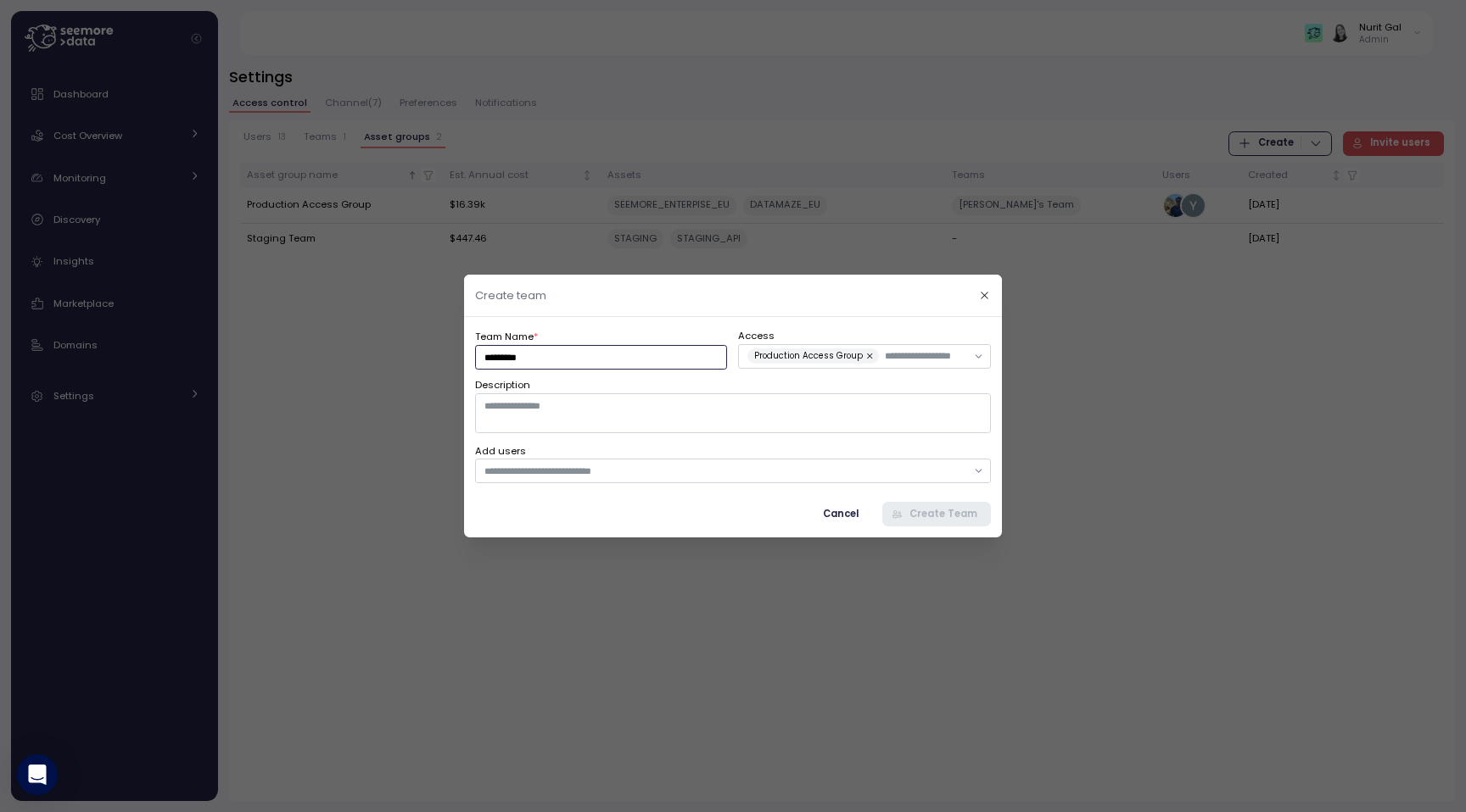
click at [687, 368] on input "*********" at bounding box center [601, 357] width 252 height 25
click at [833, 360] on span "Production Access Group" at bounding box center [808, 356] width 108 height 15
click at [671, 407] on textarea "Description" at bounding box center [733, 412] width 515 height 39
click at [895, 359] on input "text" at bounding box center [925, 356] width 81 height 15
click at [646, 402] on textarea "Description" at bounding box center [733, 412] width 515 height 39
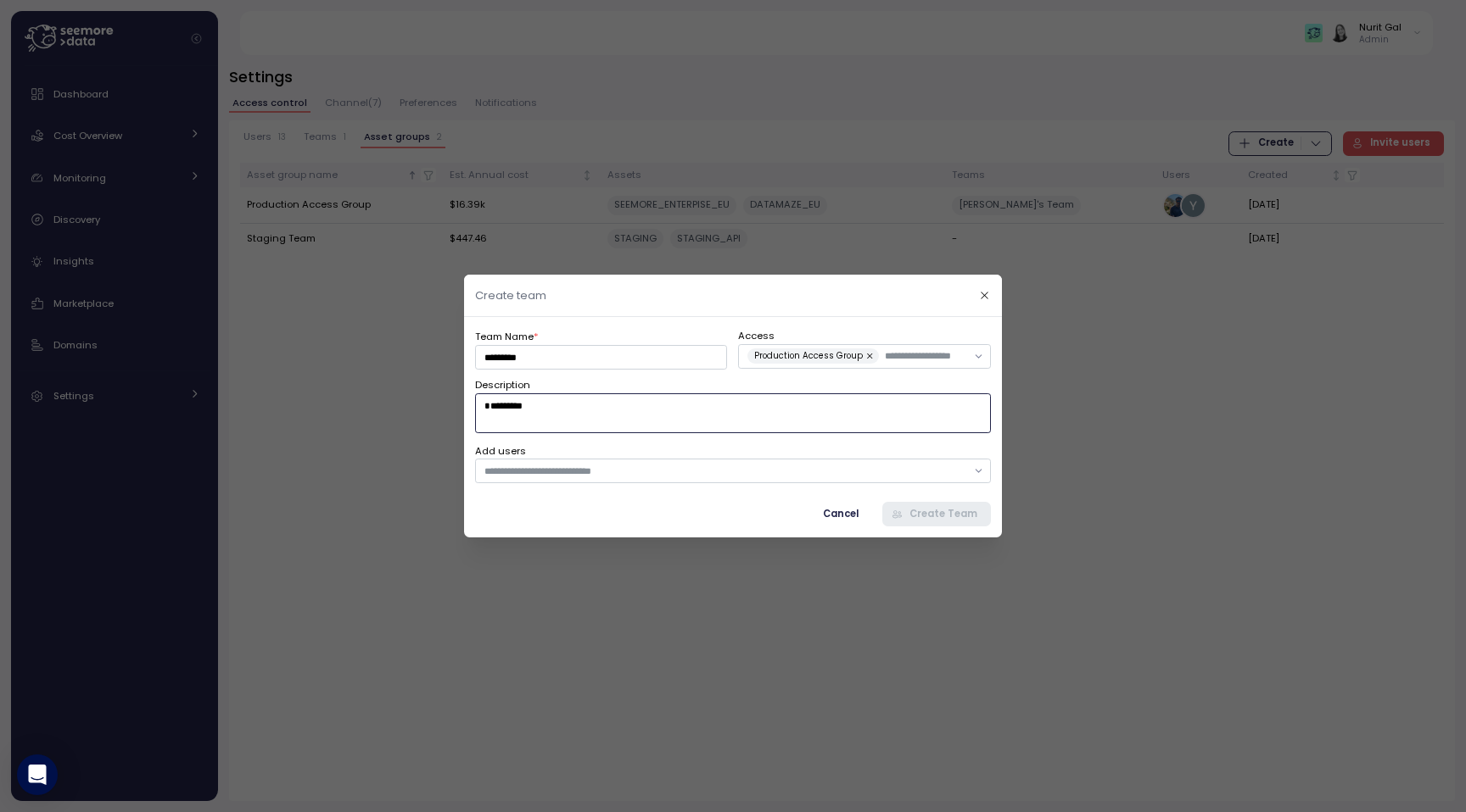
type textarea "*********"
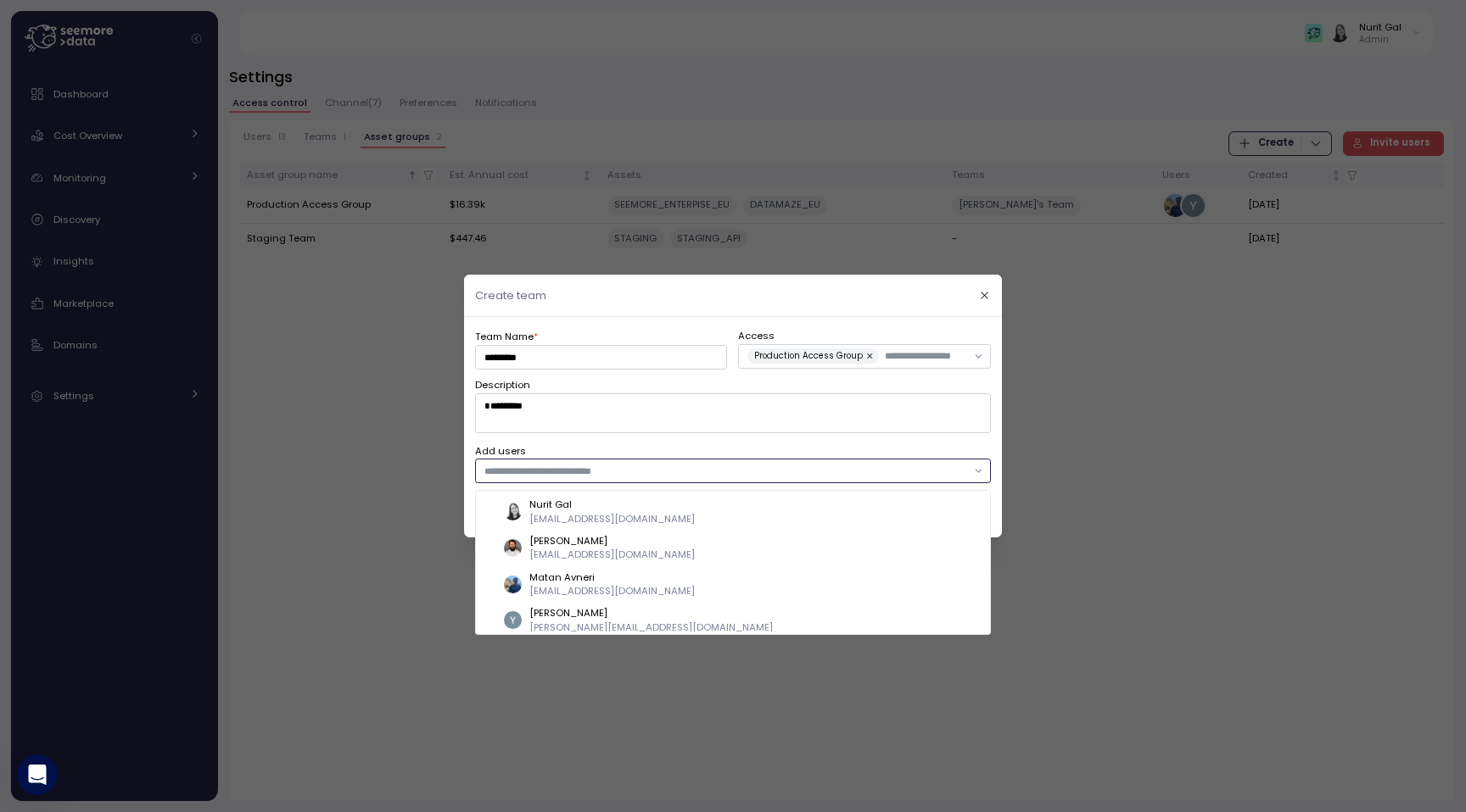
click at [627, 464] on input "text" at bounding box center [725, 472] width 482 height 15
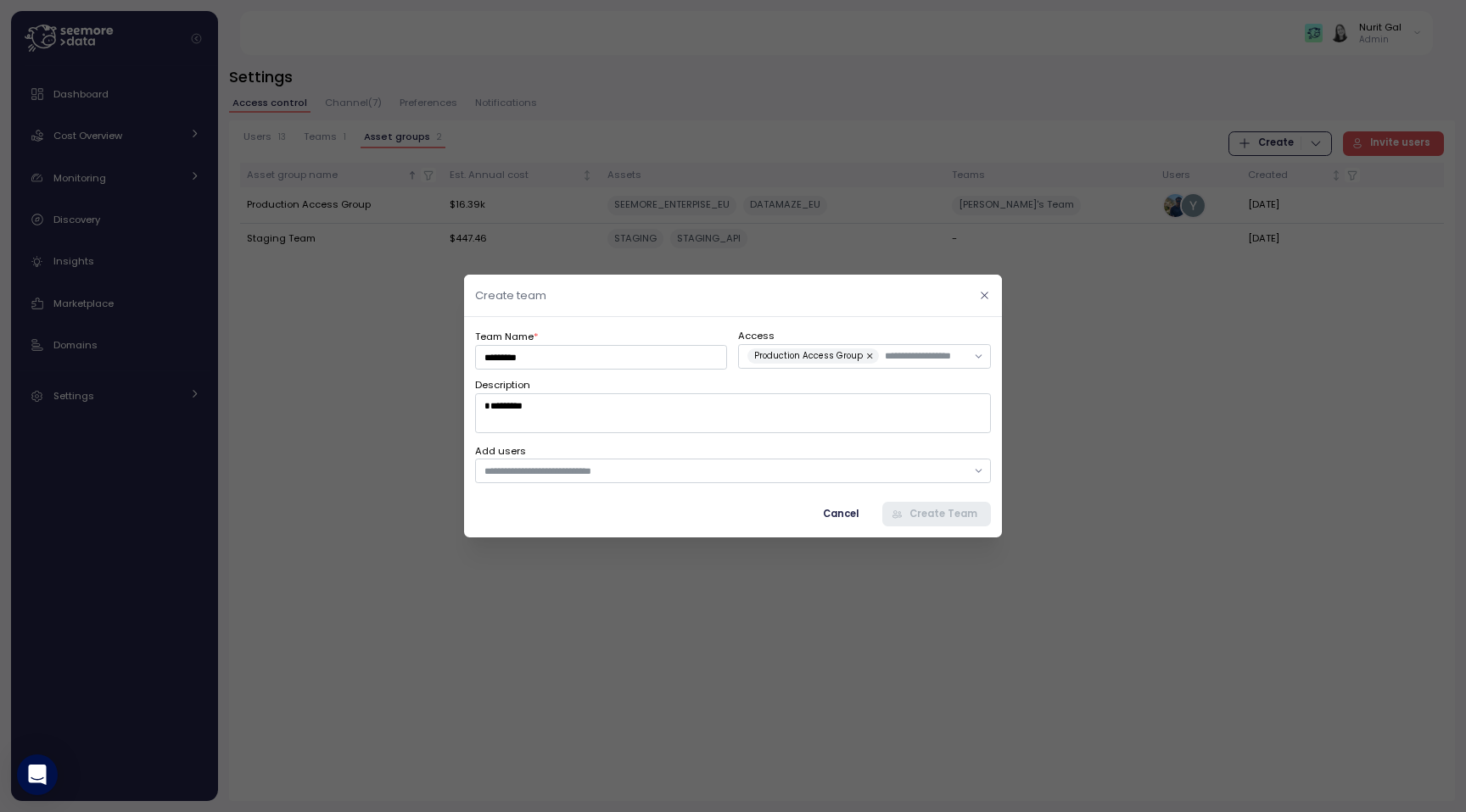
click at [985, 303] on button "button" at bounding box center [983, 295] width 19 height 19
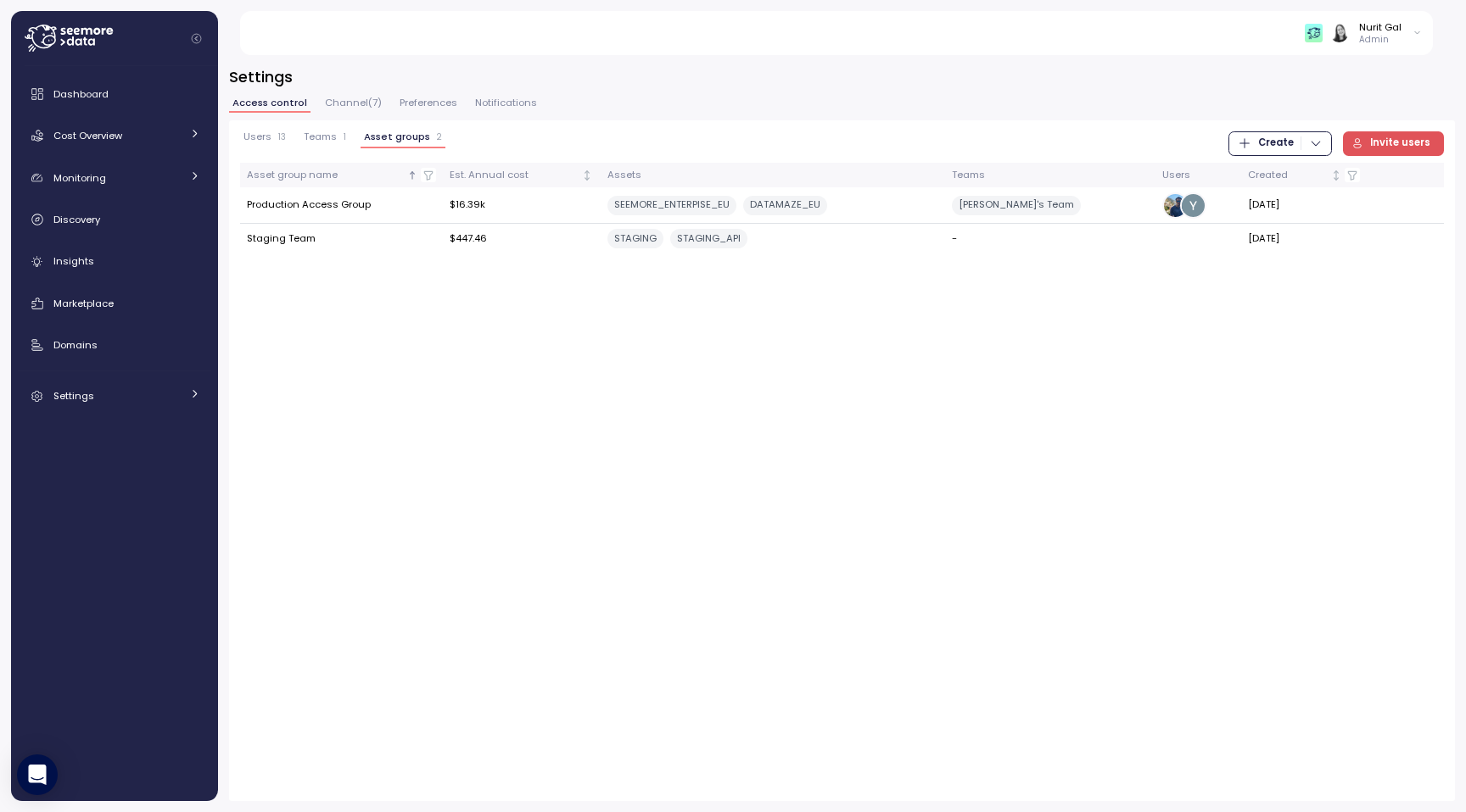
click at [1374, 140] on span "Invite users" at bounding box center [1400, 143] width 60 height 23
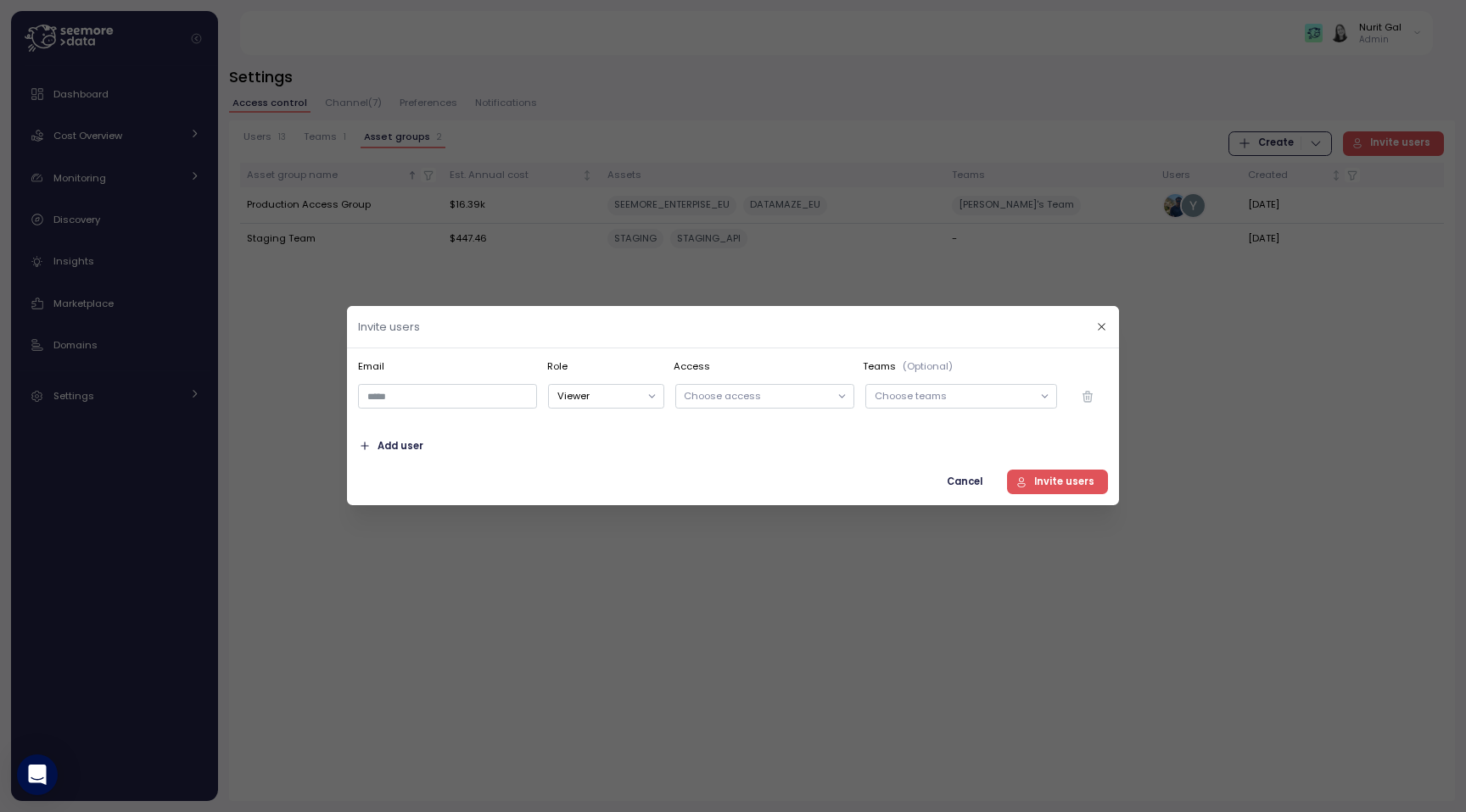
click at [1259, 164] on div at bounding box center [733, 406] width 1466 height 812
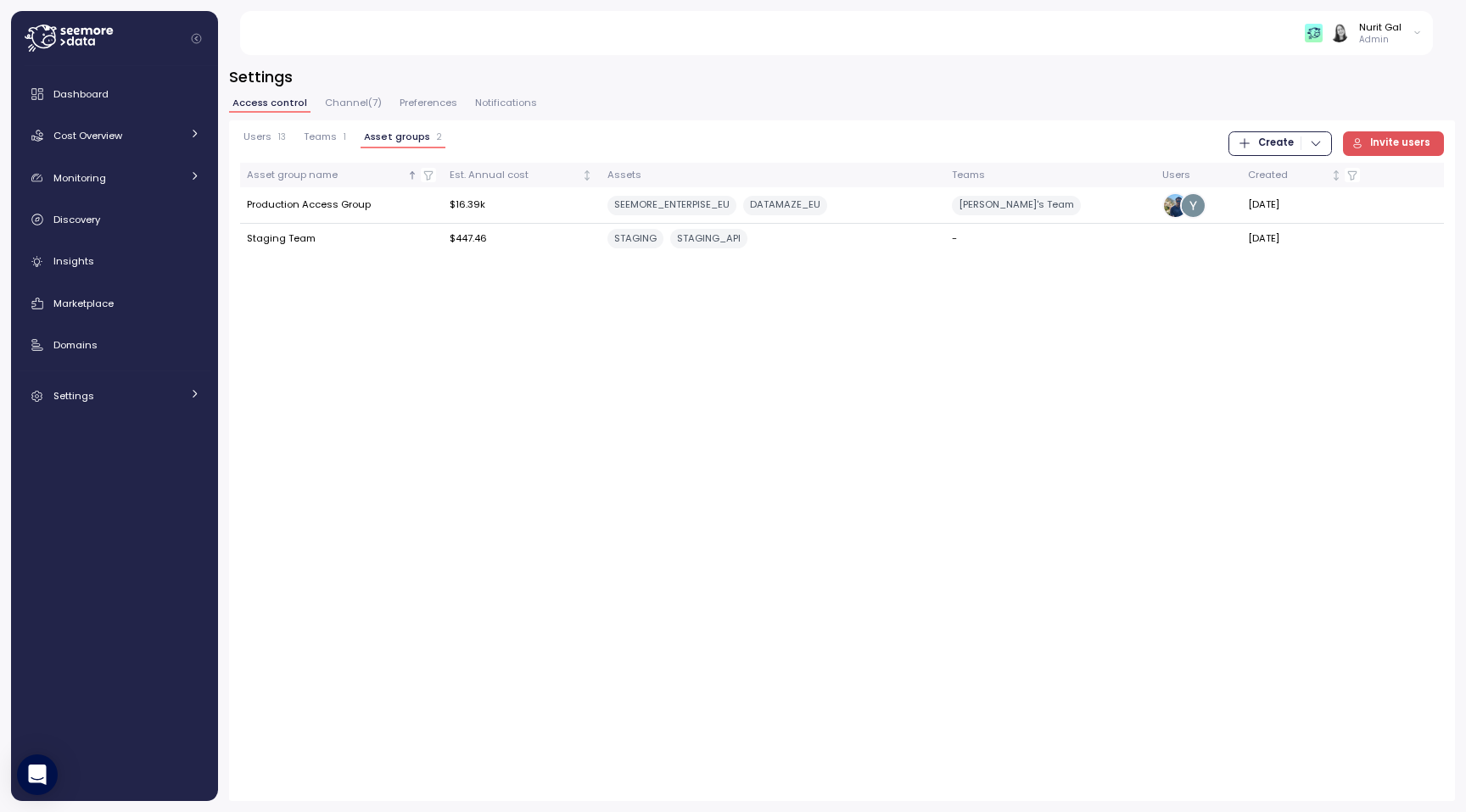
click at [1259, 153] on span "Create" at bounding box center [1279, 143] width 85 height 23
click at [1258, 171] on button "Team" at bounding box center [1288, 178] width 96 height 24
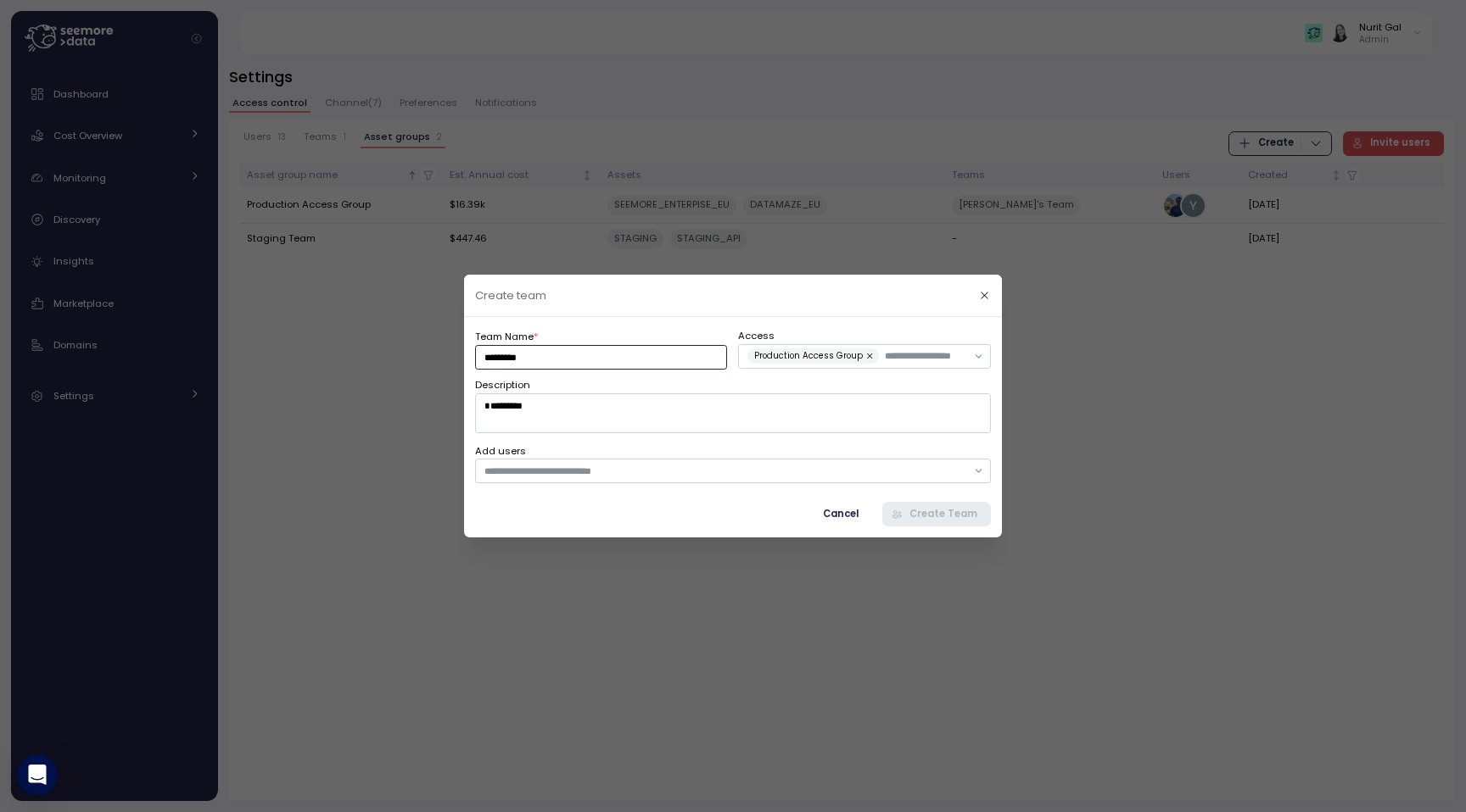
click at [681, 355] on input "*********" at bounding box center [601, 357] width 252 height 25
click at [704, 425] on textarea "*********" at bounding box center [733, 412] width 515 height 39
click at [917, 356] on input "text" at bounding box center [925, 356] width 81 height 15
click at [642, 360] on input "*********" at bounding box center [601, 357] width 252 height 25
click at [878, 359] on div "Production Access Group" at bounding box center [857, 356] width 219 height 15
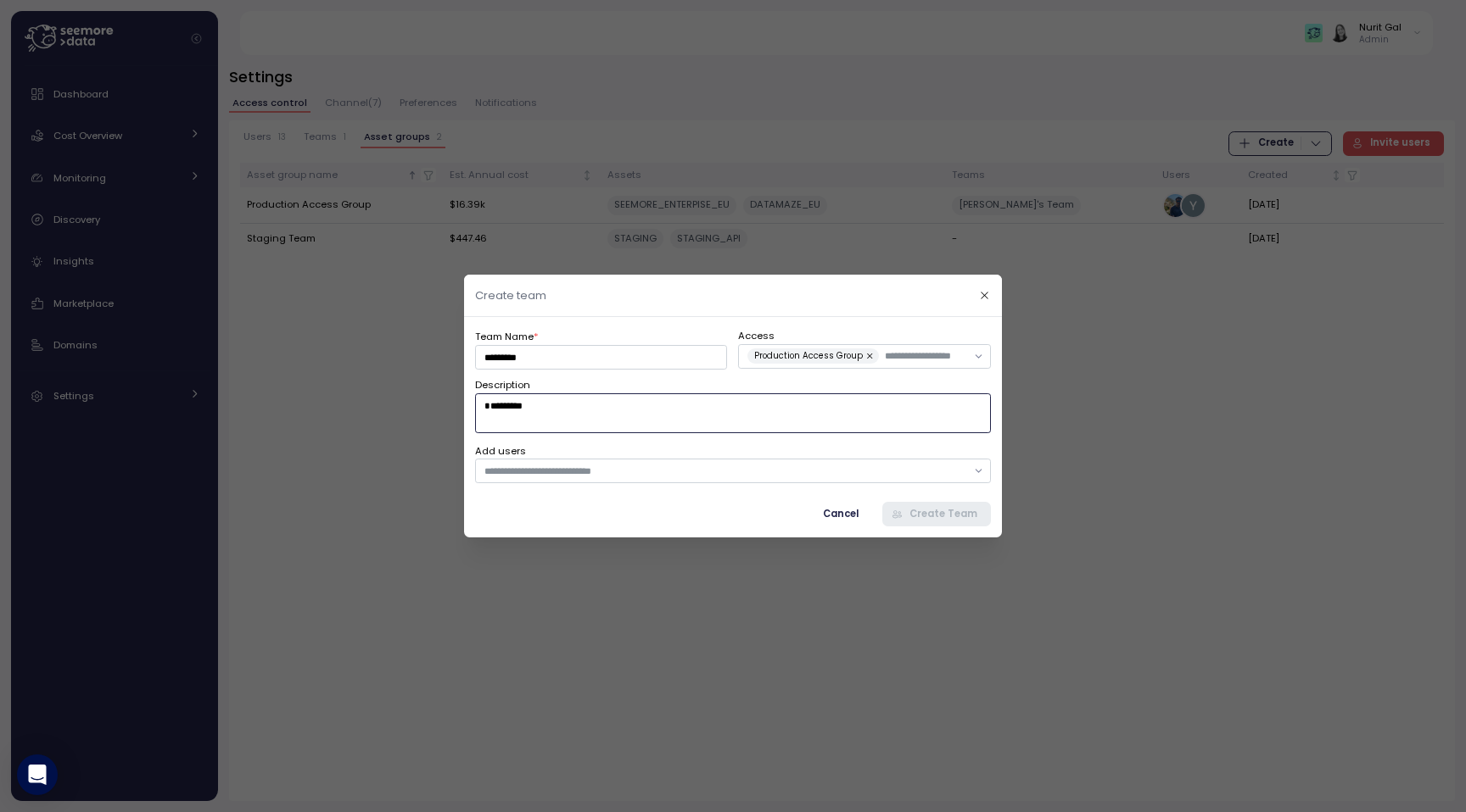
click at [560, 417] on textarea "*********" at bounding box center [733, 412] width 515 height 39
click at [839, 519] on span "Cancel" at bounding box center [840, 513] width 36 height 23
